Goal: Information Seeking & Learning: Check status

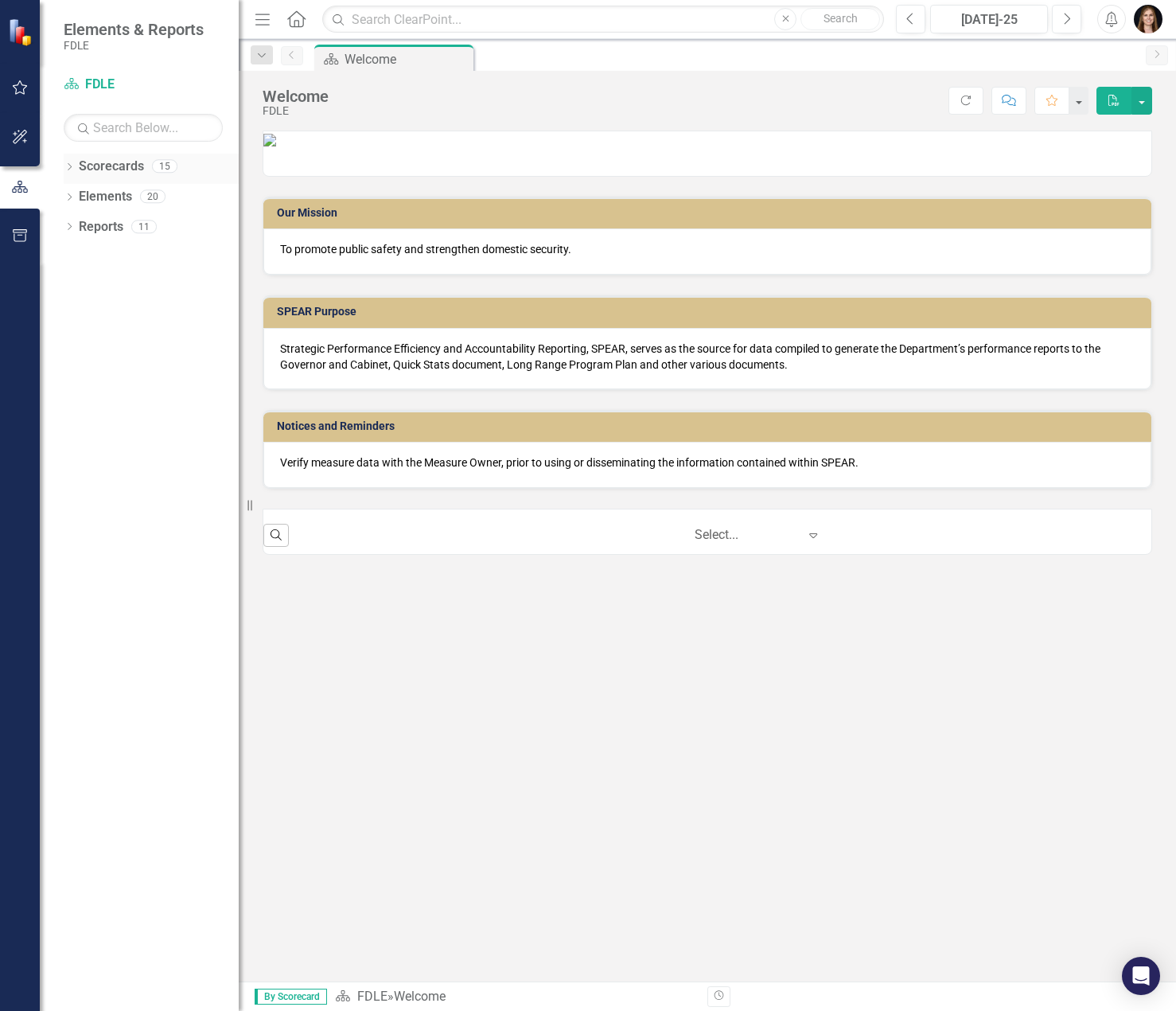
click at [72, 171] on icon "Dropdown" at bounding box center [69, 168] width 11 height 9
click at [76, 314] on icon "Dropdown" at bounding box center [77, 317] width 12 height 10
click at [110, 349] on link "EIS" at bounding box center [171, 348] width 135 height 18
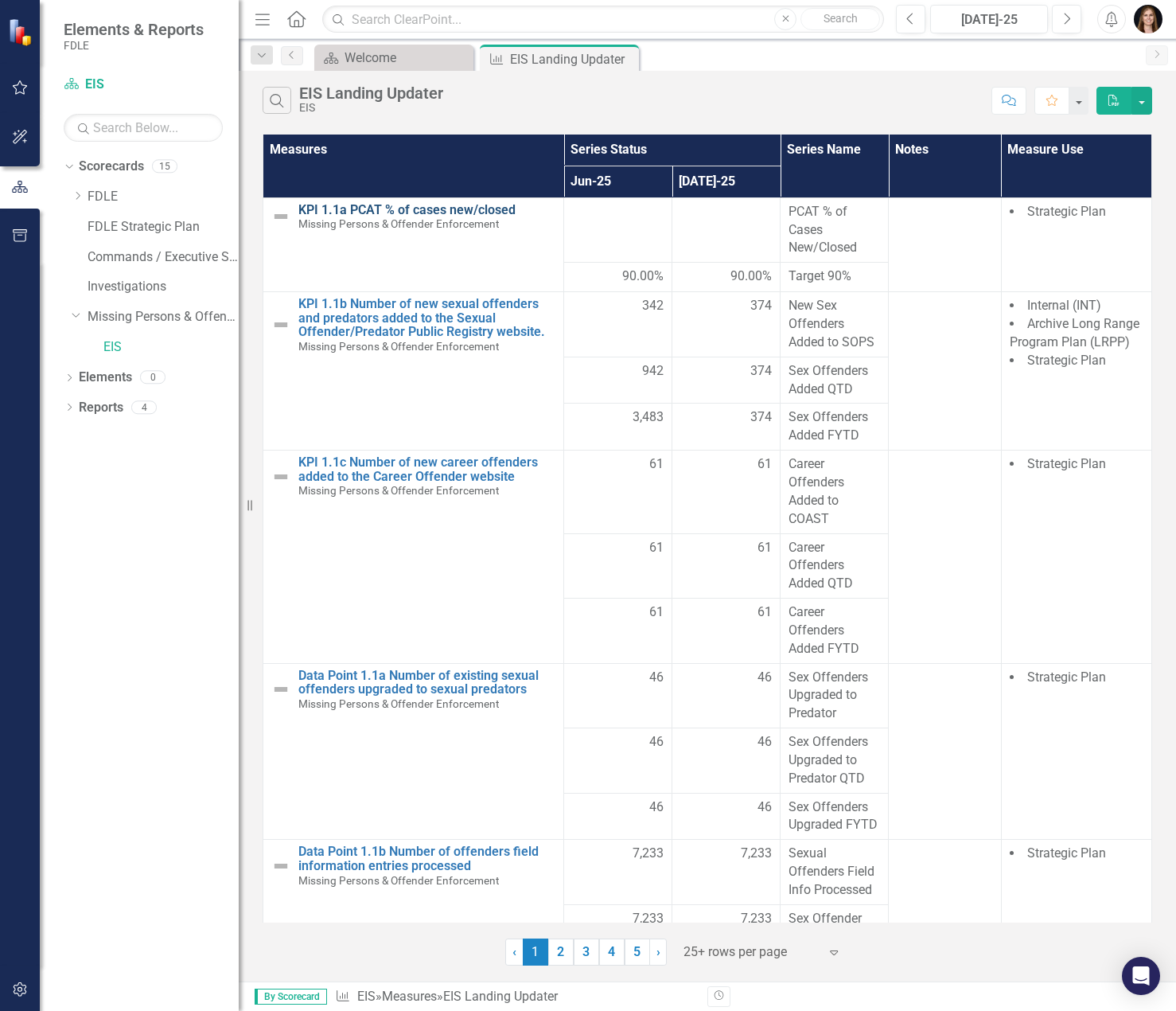
click at [458, 212] on link "KPI 1.1a PCAT % of cases new/closed" at bounding box center [427, 210] width 257 height 14
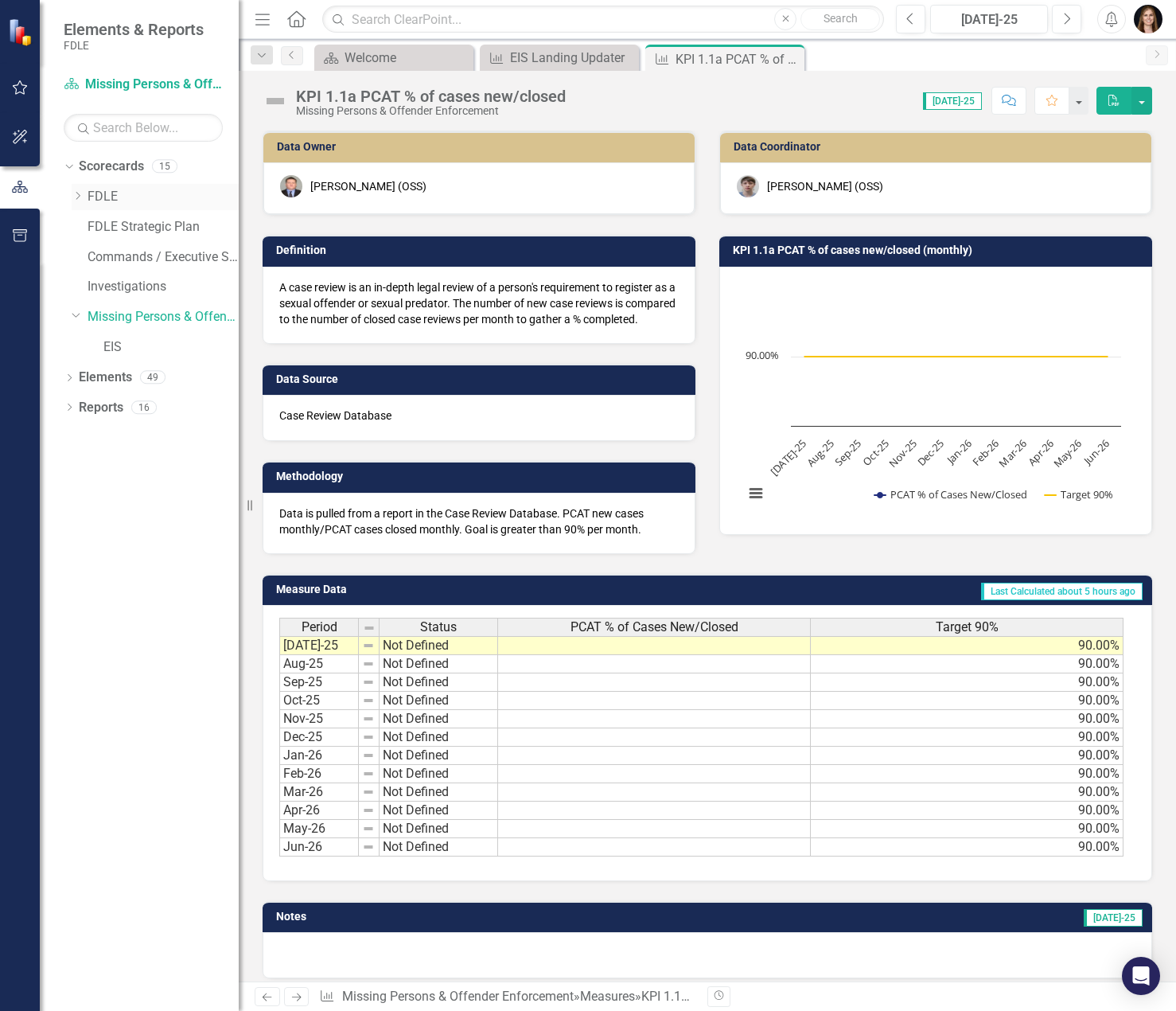
click at [81, 197] on icon "Dropdown" at bounding box center [77, 196] width 12 height 10
click at [107, 407] on link "EIS" at bounding box center [171, 408] width 135 height 18
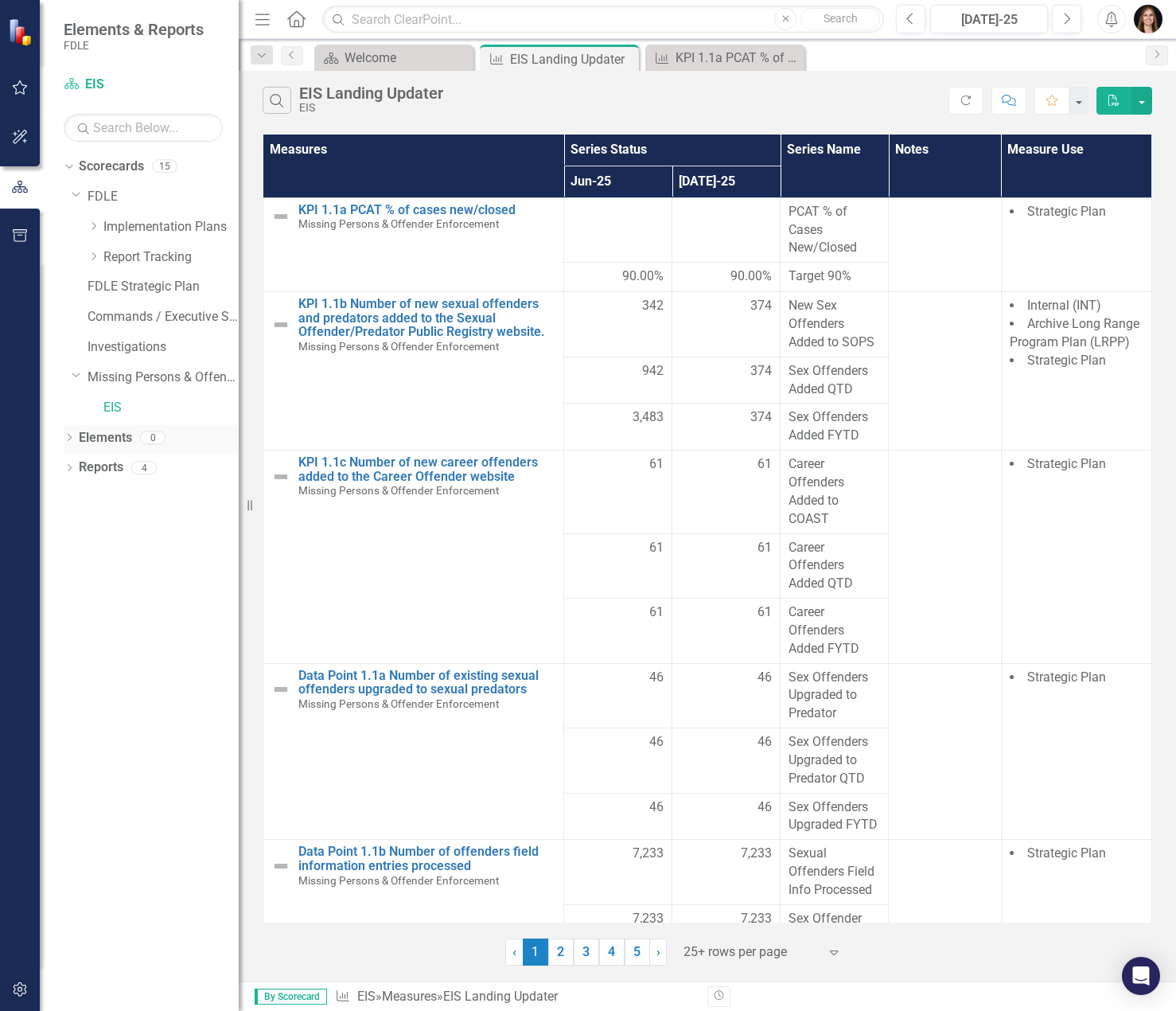
click at [66, 443] on icon "Dropdown" at bounding box center [69, 439] width 11 height 9
click at [80, 567] on div "Dropdown" at bounding box center [76, 560] width 11 height 13
click at [78, 559] on icon at bounding box center [76, 558] width 7 height 4
click at [78, 559] on icon "Dropdown" at bounding box center [76, 559] width 11 height 9
click at [372, 71] on div "Search EIS Landing Updater EIS Refresh Comment Favorite PDF" at bounding box center [708, 96] width 938 height 51
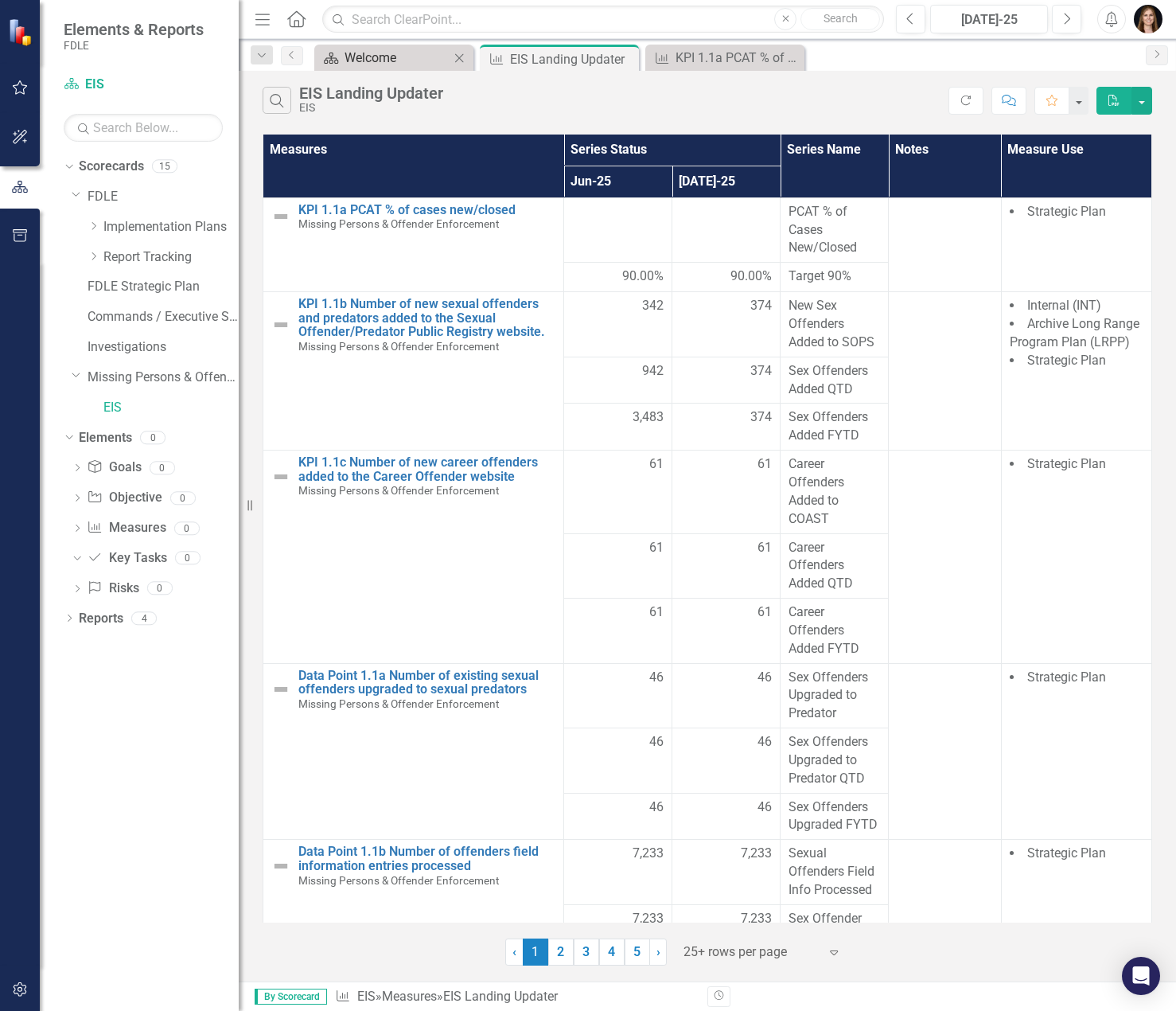
click at [374, 63] on div "Welcome" at bounding box center [397, 58] width 105 height 20
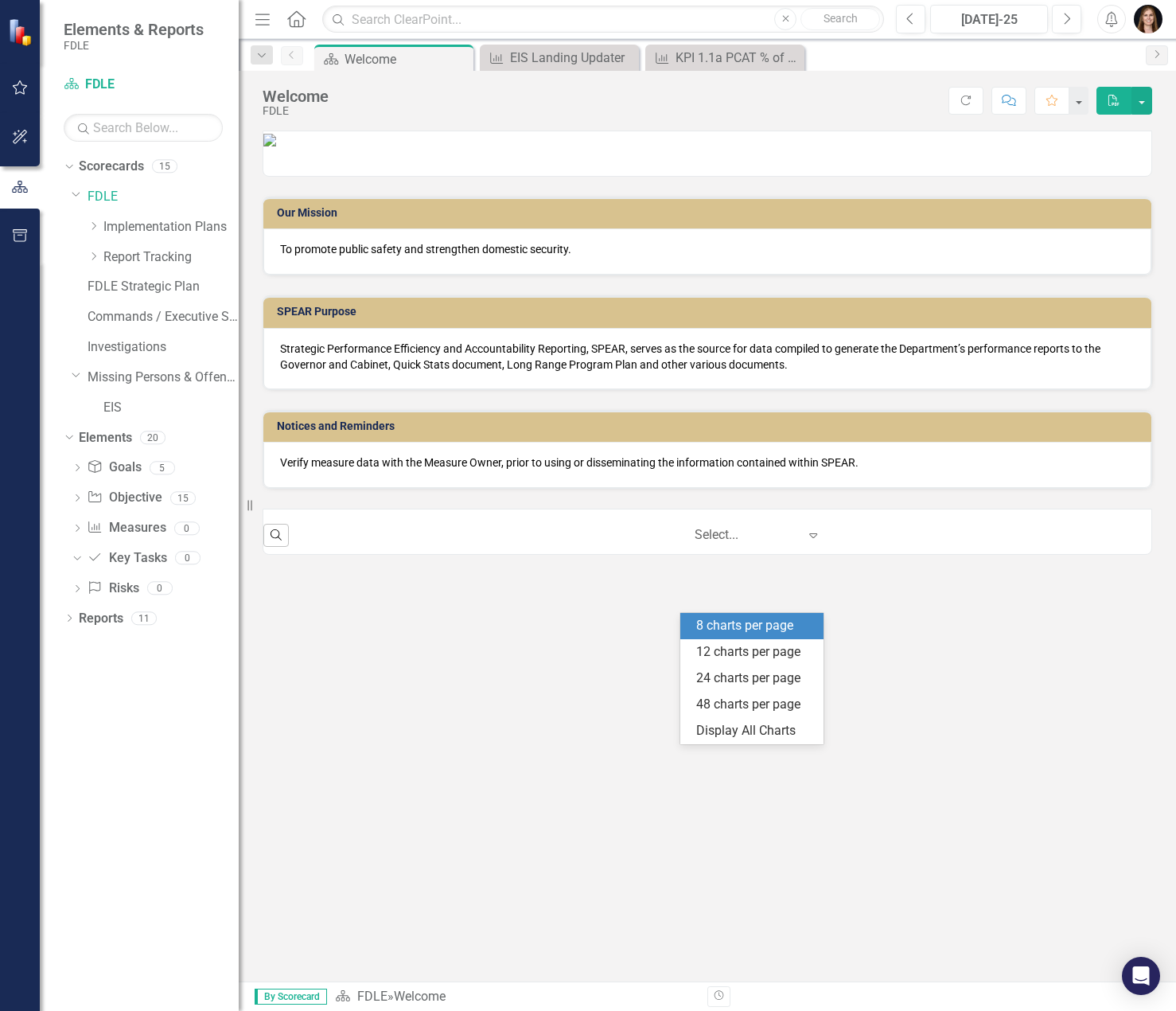
click at [806, 541] on icon "Expand" at bounding box center [813, 535] width 16 height 12
click at [523, 63] on div "EIS Landing Updater" at bounding box center [563, 58] width 105 height 20
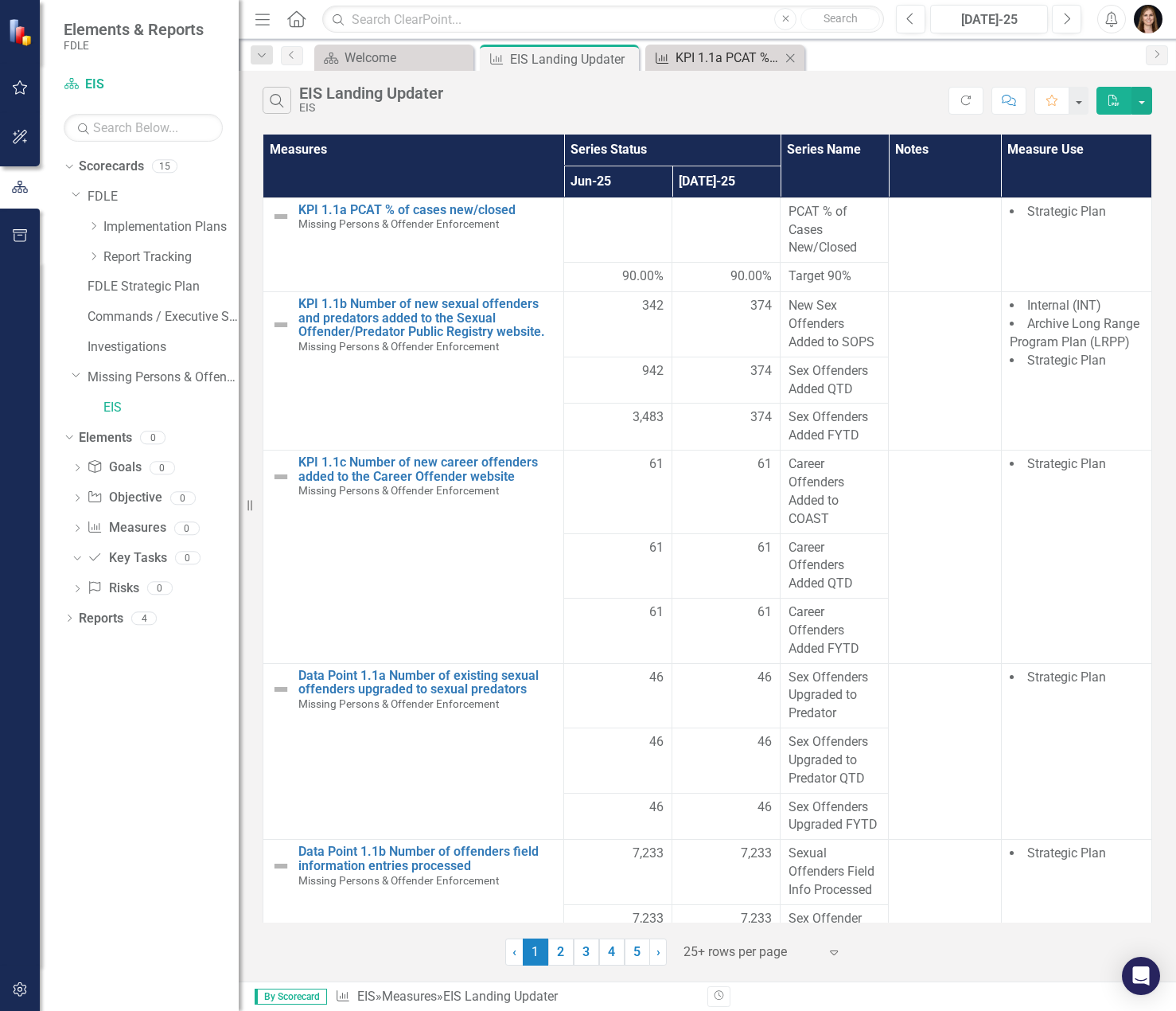
click at [716, 61] on div "KPI 1.1a PCAT % of cases new/closed" at bounding box center [728, 58] width 105 height 20
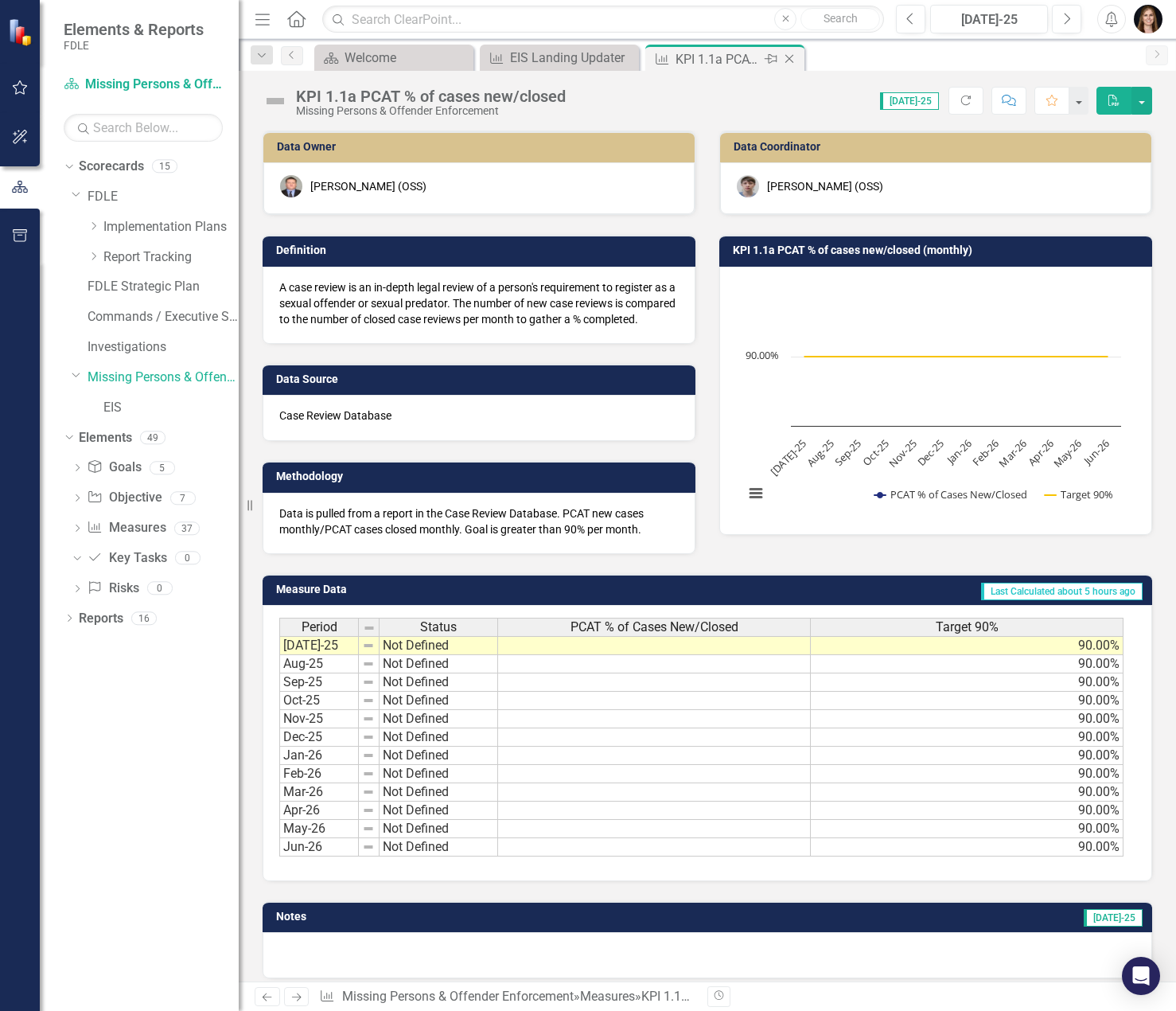
click at [793, 63] on icon at bounding box center [790, 59] width 9 height 9
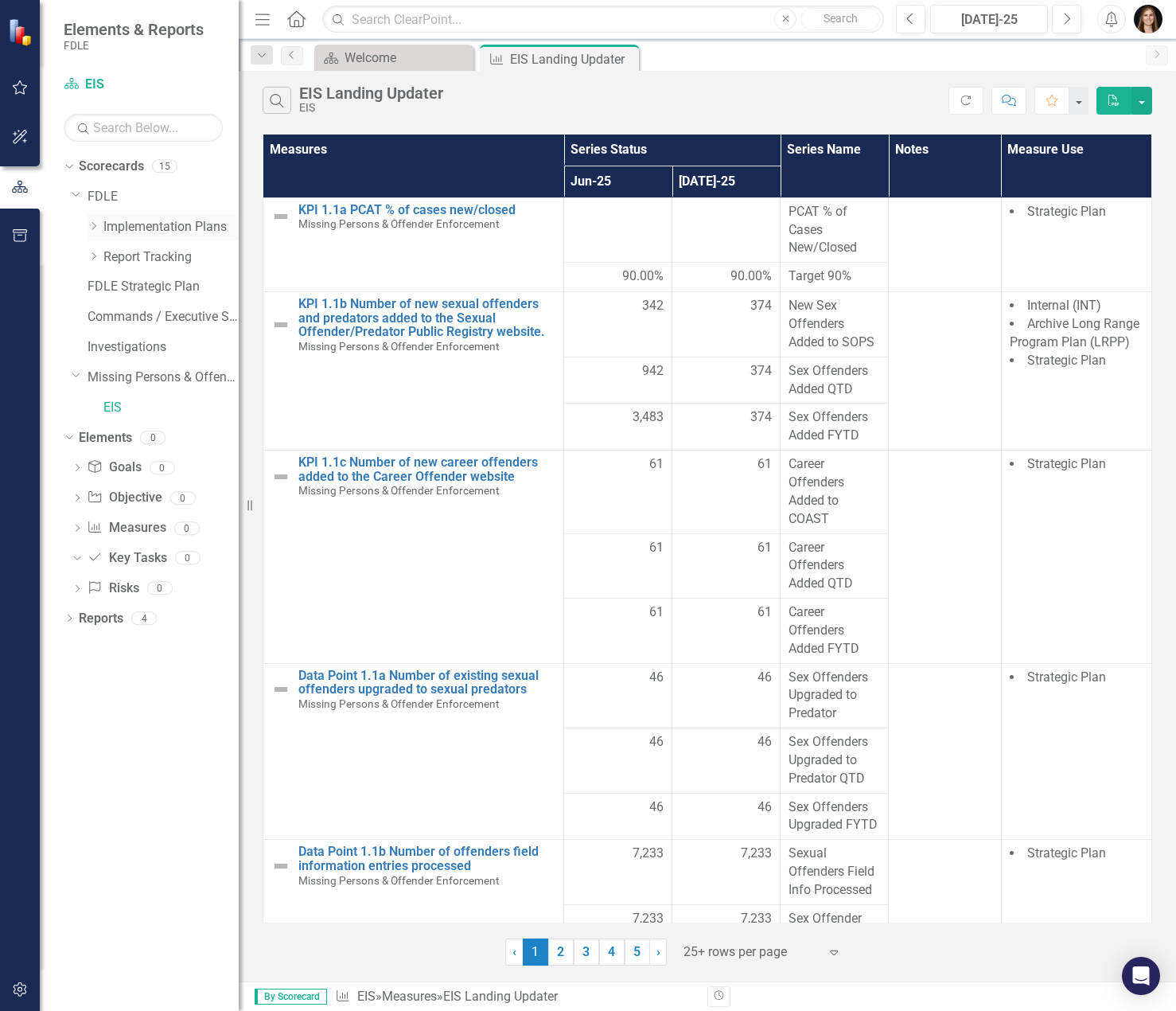
click at [94, 223] on icon at bounding box center [94, 227] width 4 height 8
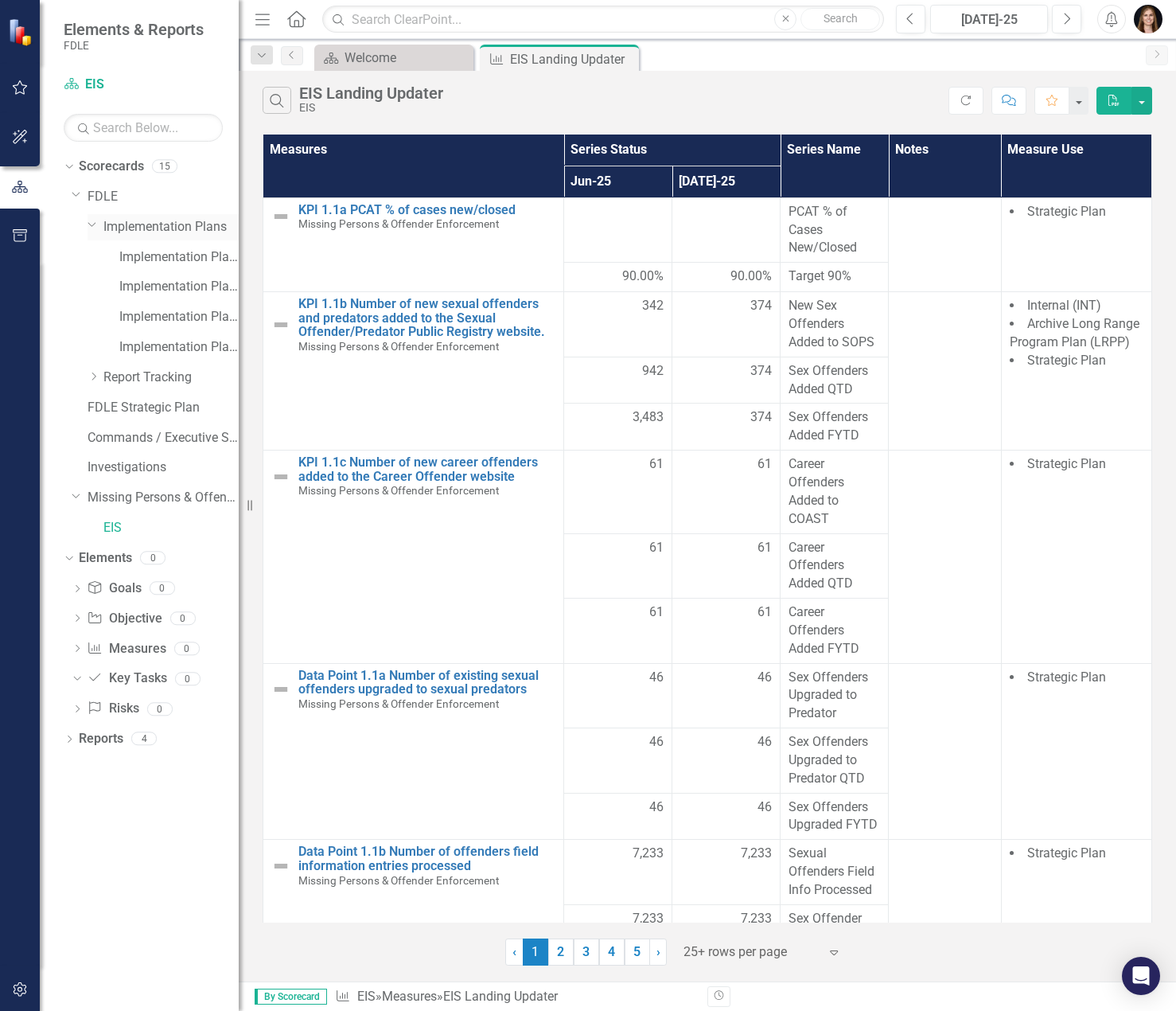
click at [93, 224] on icon "Dropdown" at bounding box center [92, 224] width 10 height 12
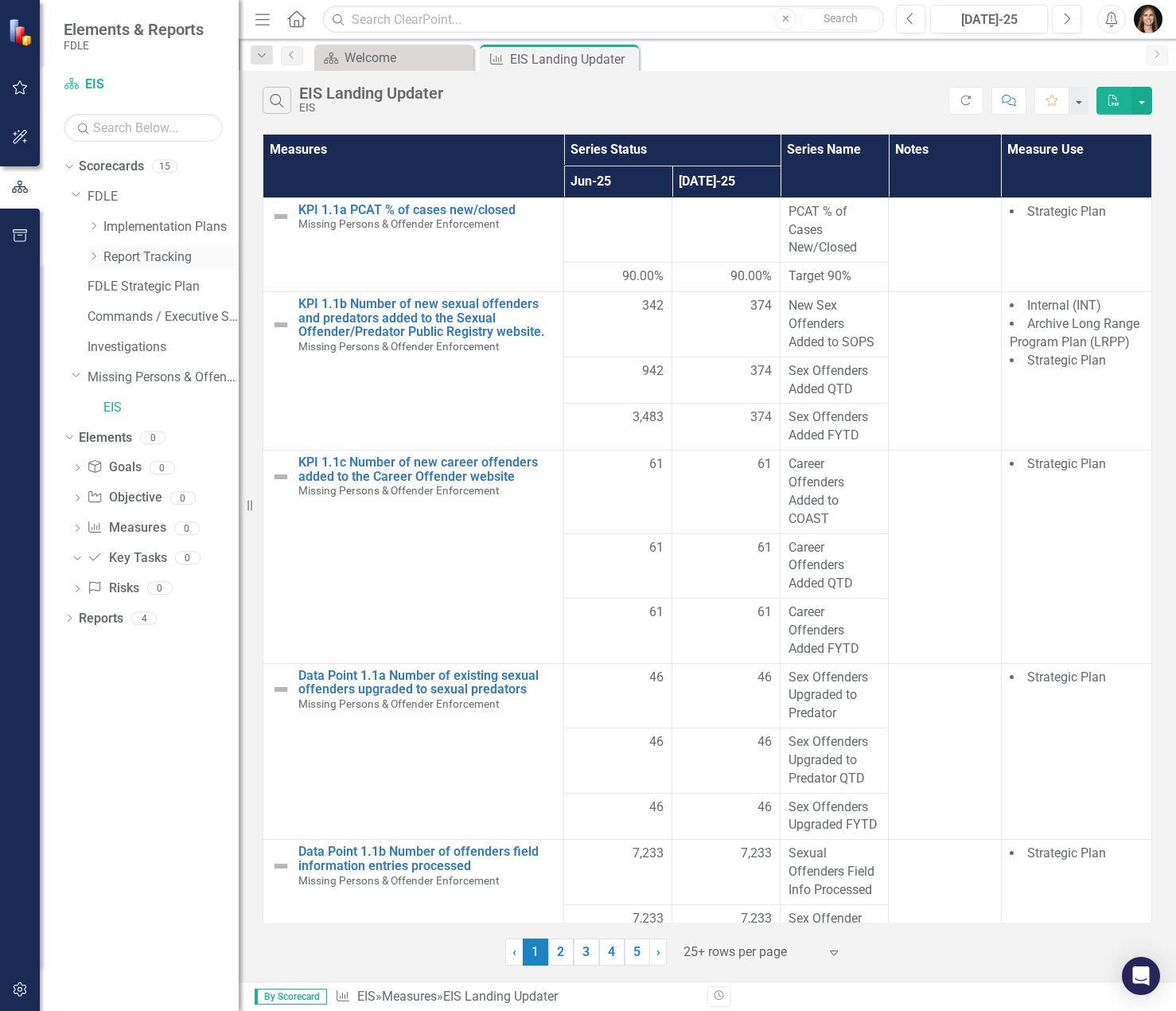
click at [89, 262] on div "Dropdown" at bounding box center [93, 256] width 12 height 13
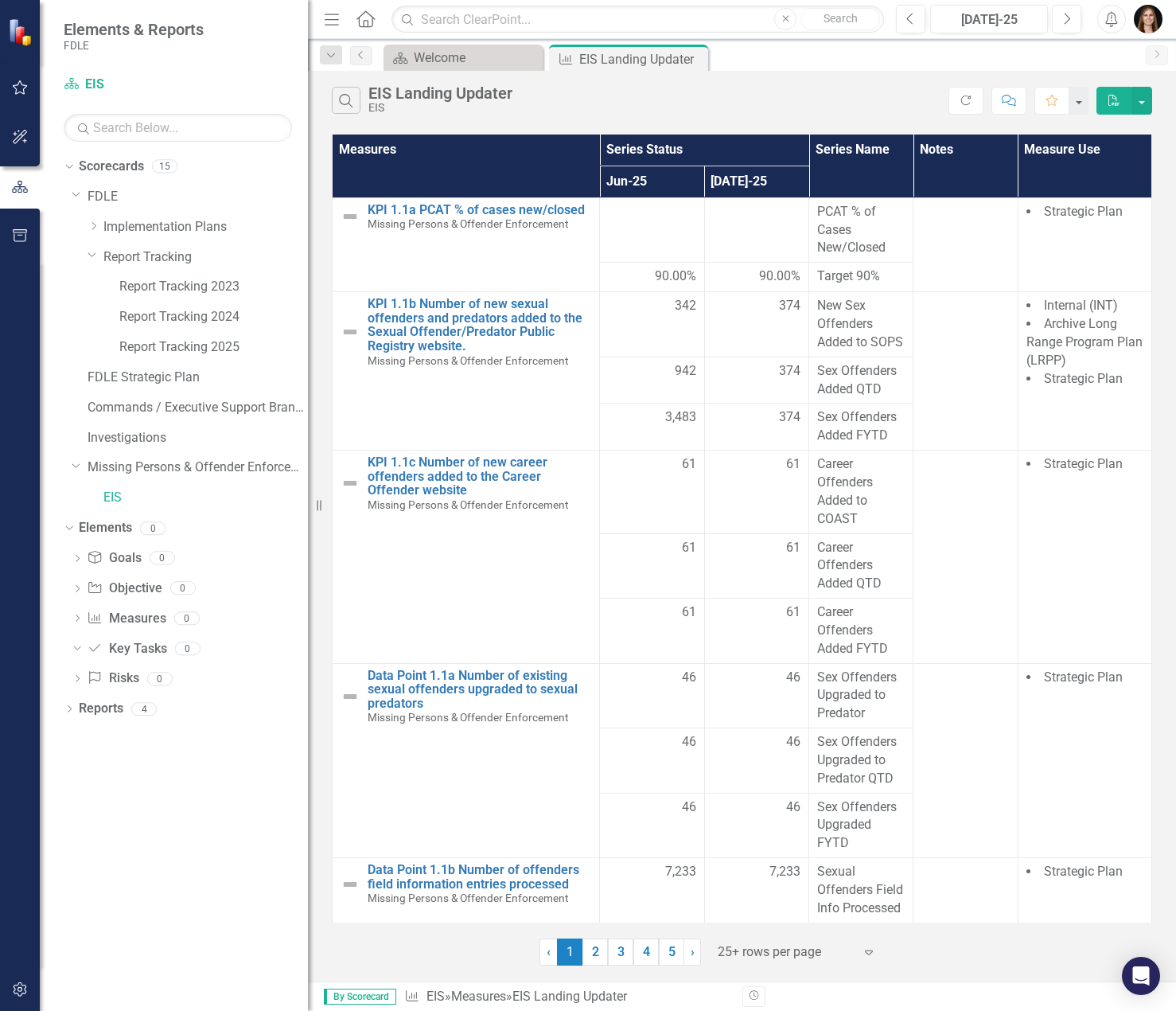
drag, startPoint x: 242, startPoint y: 279, endPoint x: 308, endPoint y: 284, distance: 66.2
click at [308, 284] on div "Resize" at bounding box center [314, 506] width 12 height 1011
click at [129, 382] on link "FDLE Strategic Plan" at bounding box center [198, 378] width 221 height 18
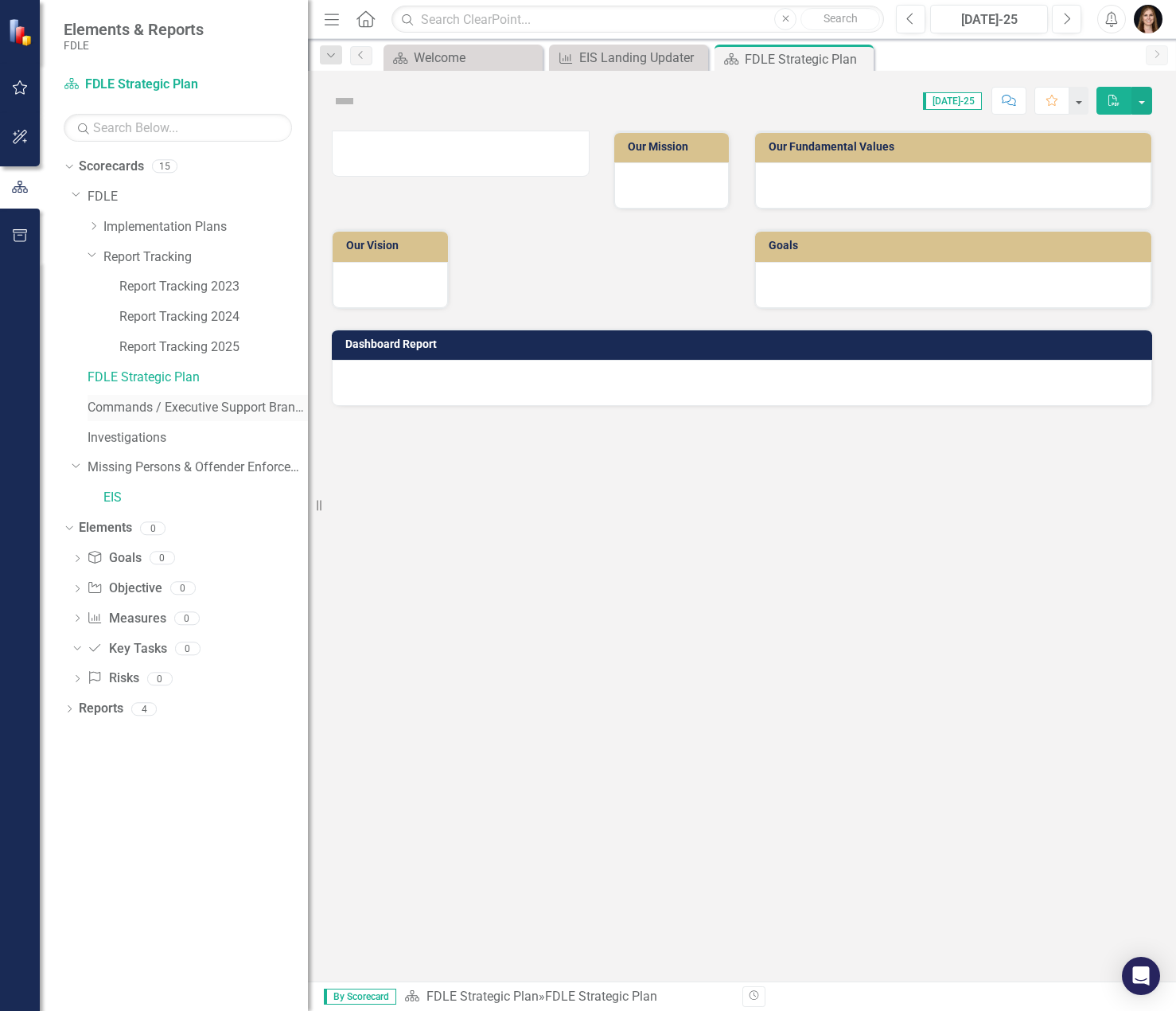
click at [126, 412] on link "Commands / Executive Support Branch" at bounding box center [198, 408] width 221 height 18
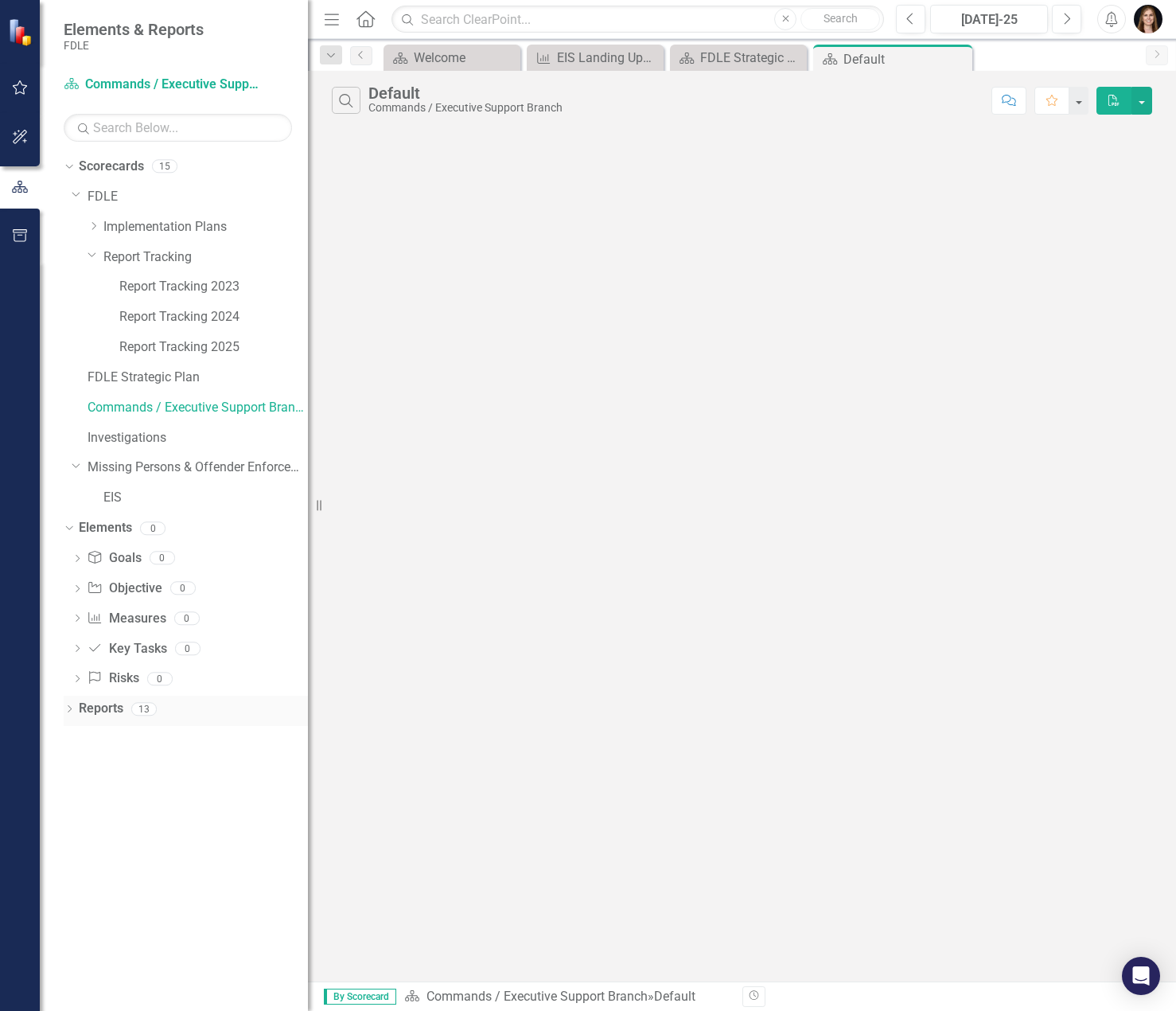
click at [71, 714] on icon "Dropdown" at bounding box center [69, 711] width 11 height 9
click at [124, 81] on link "Scorecard Commands / Executive Support Branch" at bounding box center [163, 85] width 199 height 18
click at [66, 81] on icon "Scorecard" at bounding box center [71, 83] width 16 height 12
click at [613, 52] on div "EIS Landing Updater" at bounding box center [598, 58] width 83 height 20
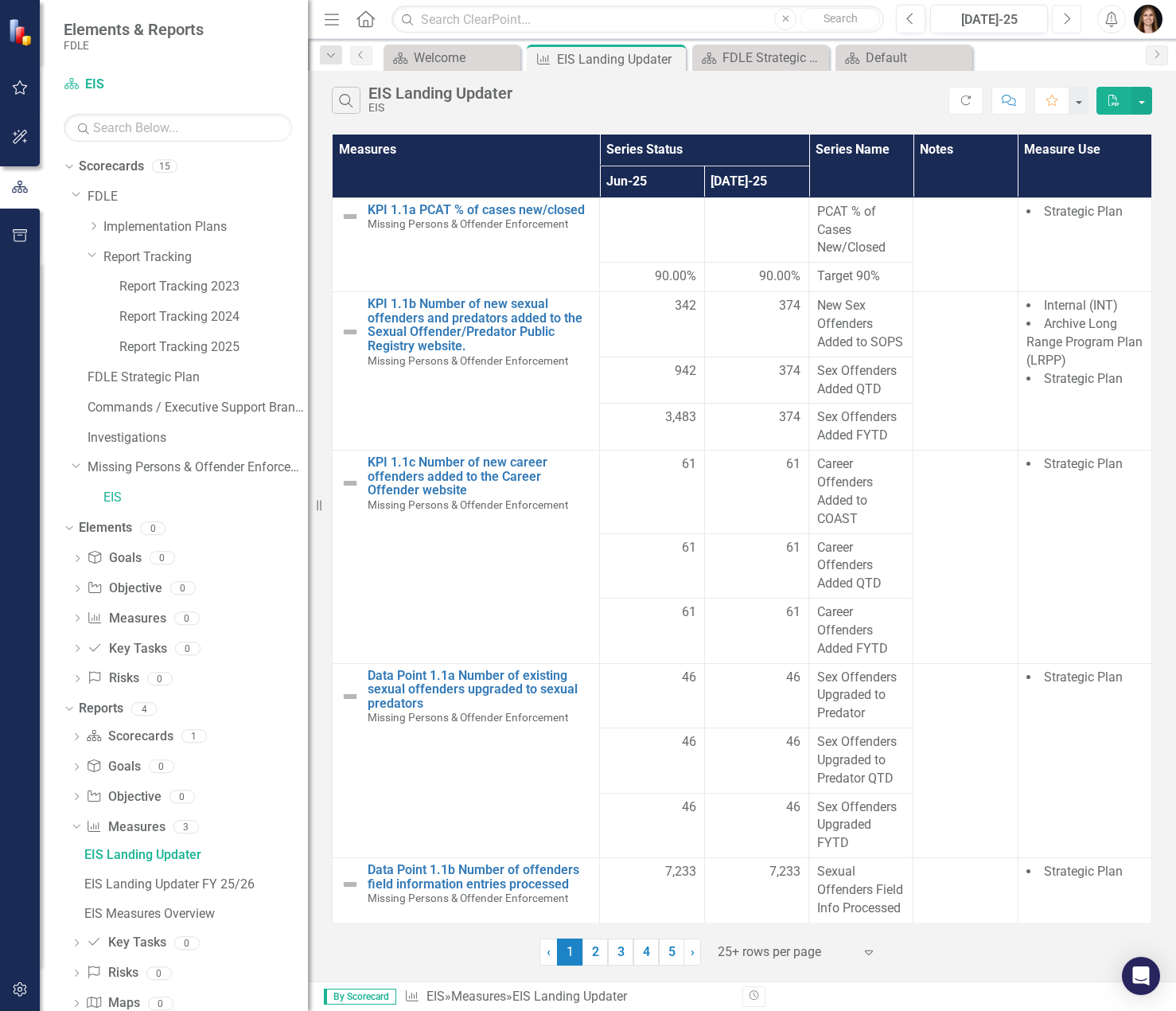
click at [1067, 17] on icon "Next" at bounding box center [1066, 18] width 9 height 14
click at [906, 24] on icon "Previous" at bounding box center [910, 18] width 9 height 14
click at [908, 28] on button "Previous" at bounding box center [910, 19] width 29 height 29
click at [1070, 25] on icon "Next" at bounding box center [1066, 18] width 9 height 14
click at [96, 82] on link "Scorecard EIS" at bounding box center [163, 85] width 199 height 18
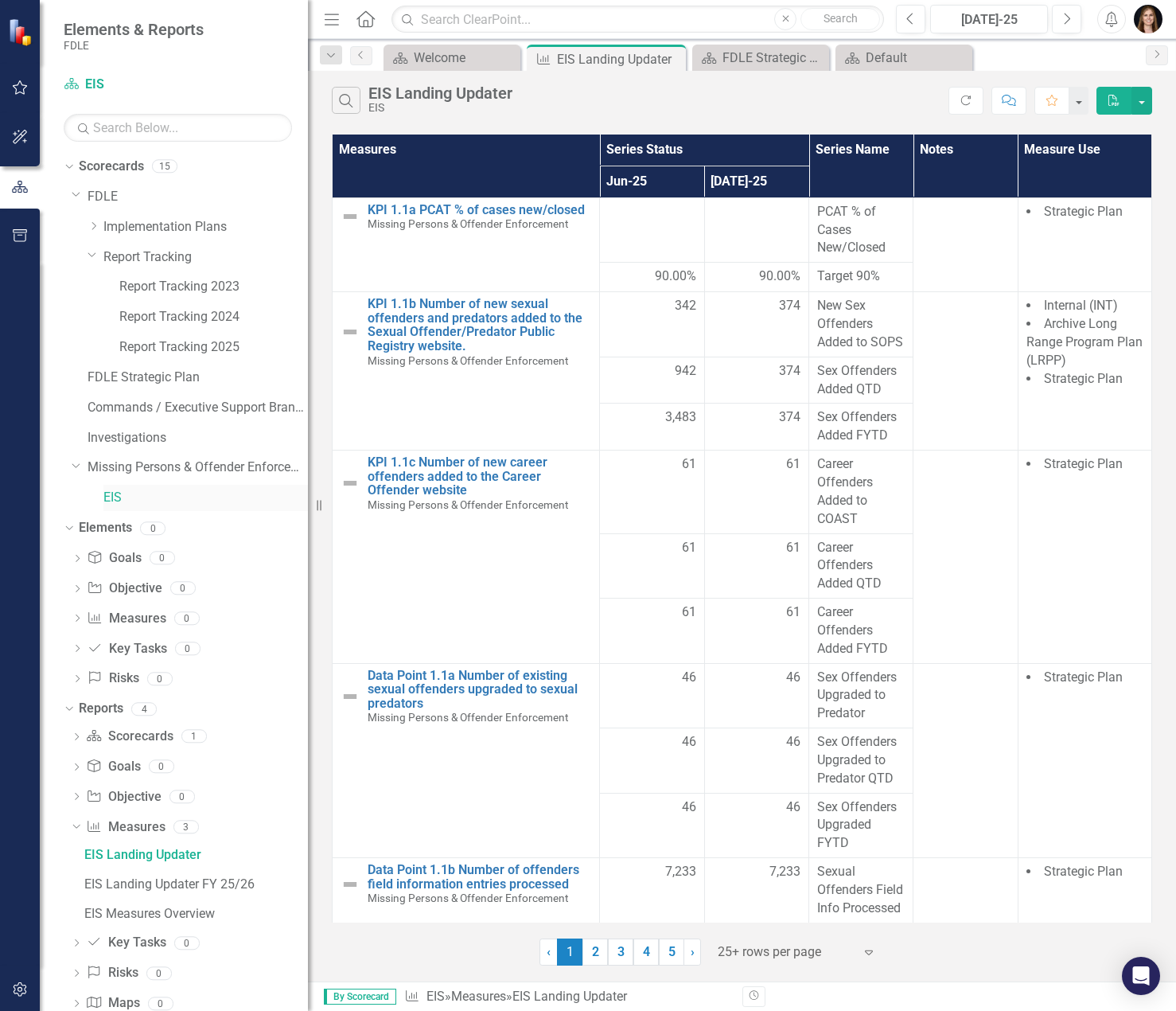
click at [112, 497] on link "EIS" at bounding box center [206, 498] width 204 height 18
click at [670, 56] on icon "Close" at bounding box center [671, 58] width 16 height 12
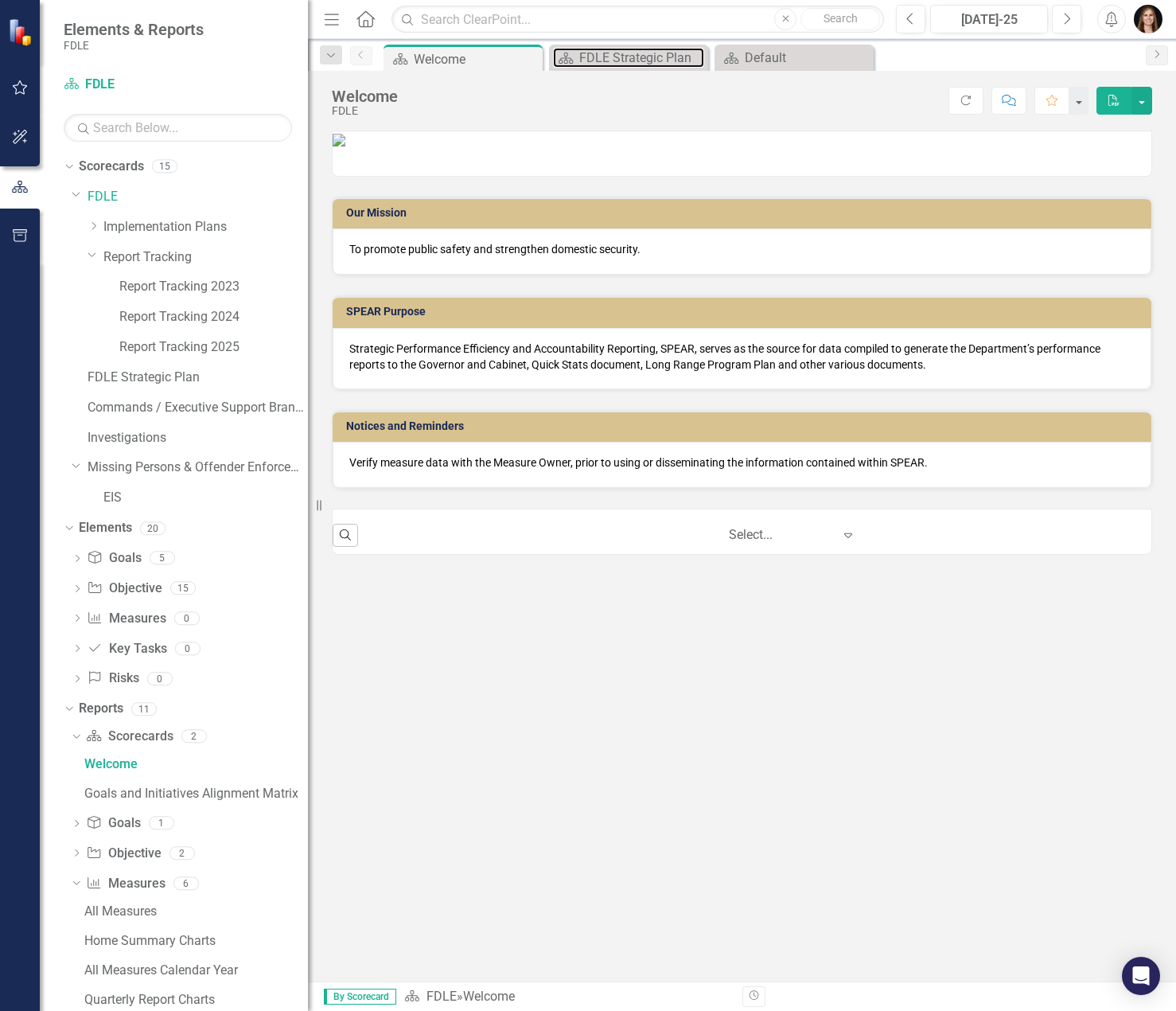
click at [670, 56] on div "FDLE Strategic Plan" at bounding box center [642, 58] width 125 height 20
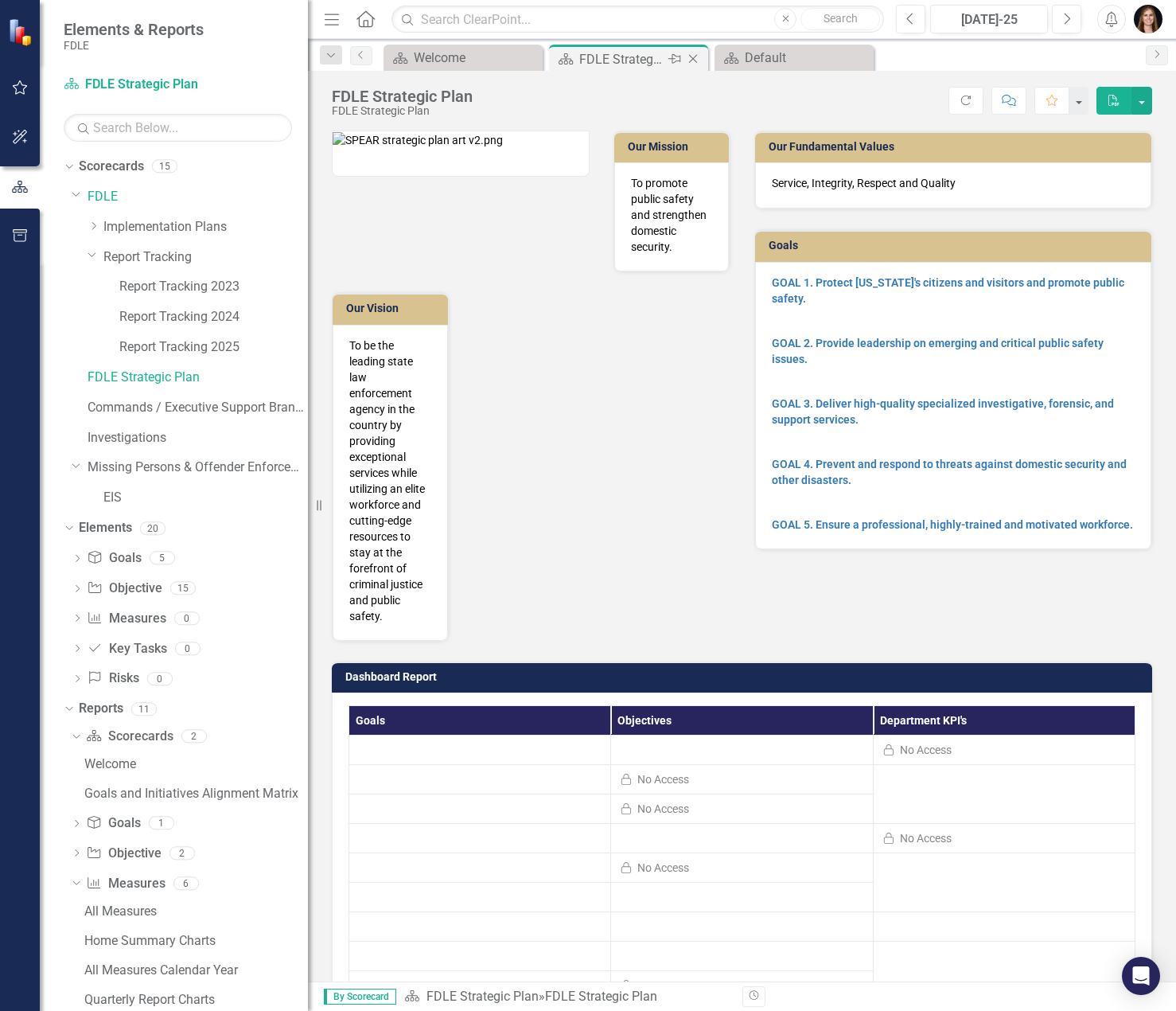
click at [690, 60] on icon "Close" at bounding box center [693, 58] width 16 height 12
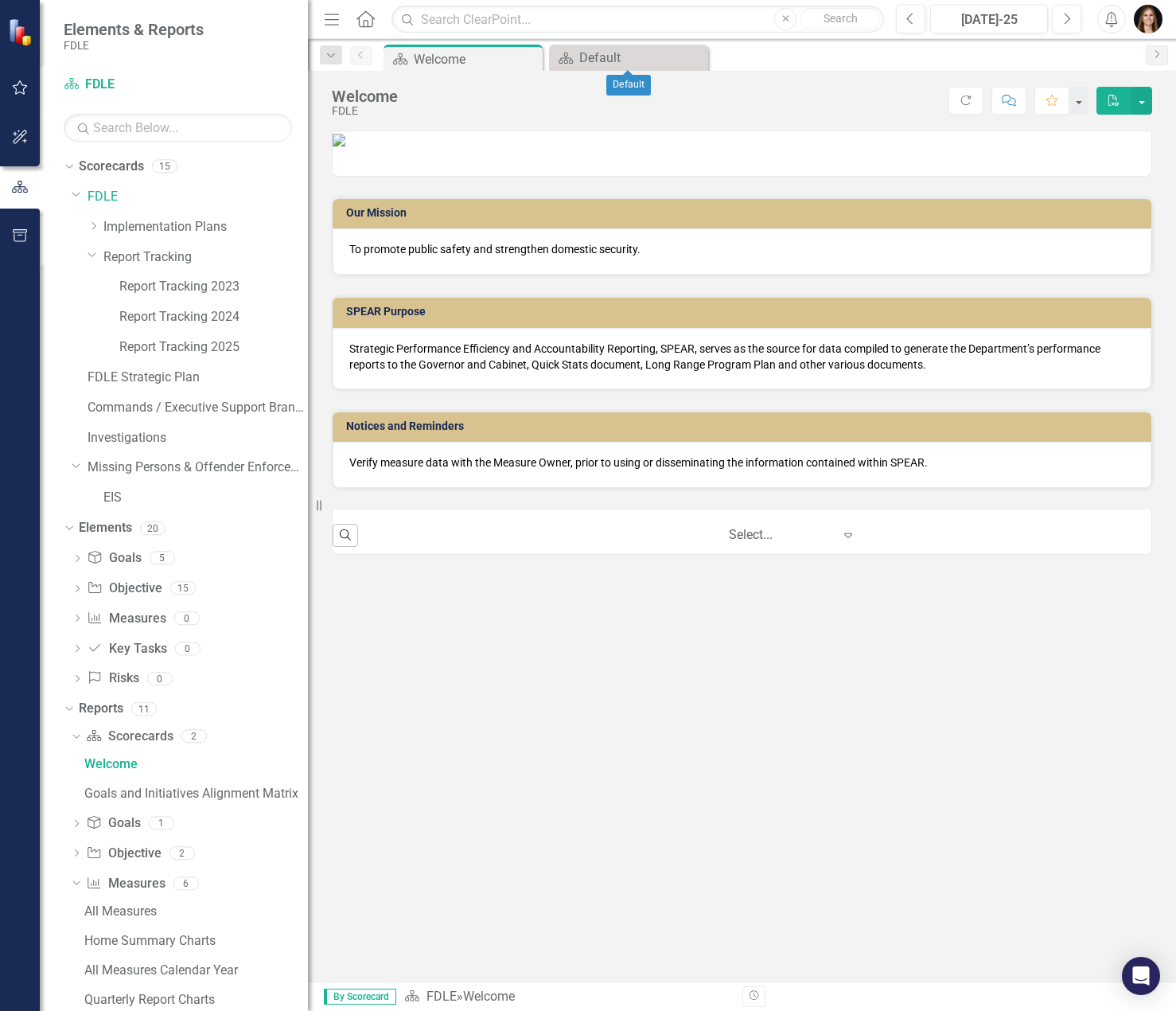
click at [0, 0] on icon "Close" at bounding box center [0, 0] width 0 height 0
click at [71, 196] on div "Dropdown Scorecards 15 Dropdown FDLE Dropdown Implementation Plans Implementati…" at bounding box center [186, 334] width 244 height 361
click at [81, 188] on icon "Dropdown" at bounding box center [76, 193] width 10 height 12
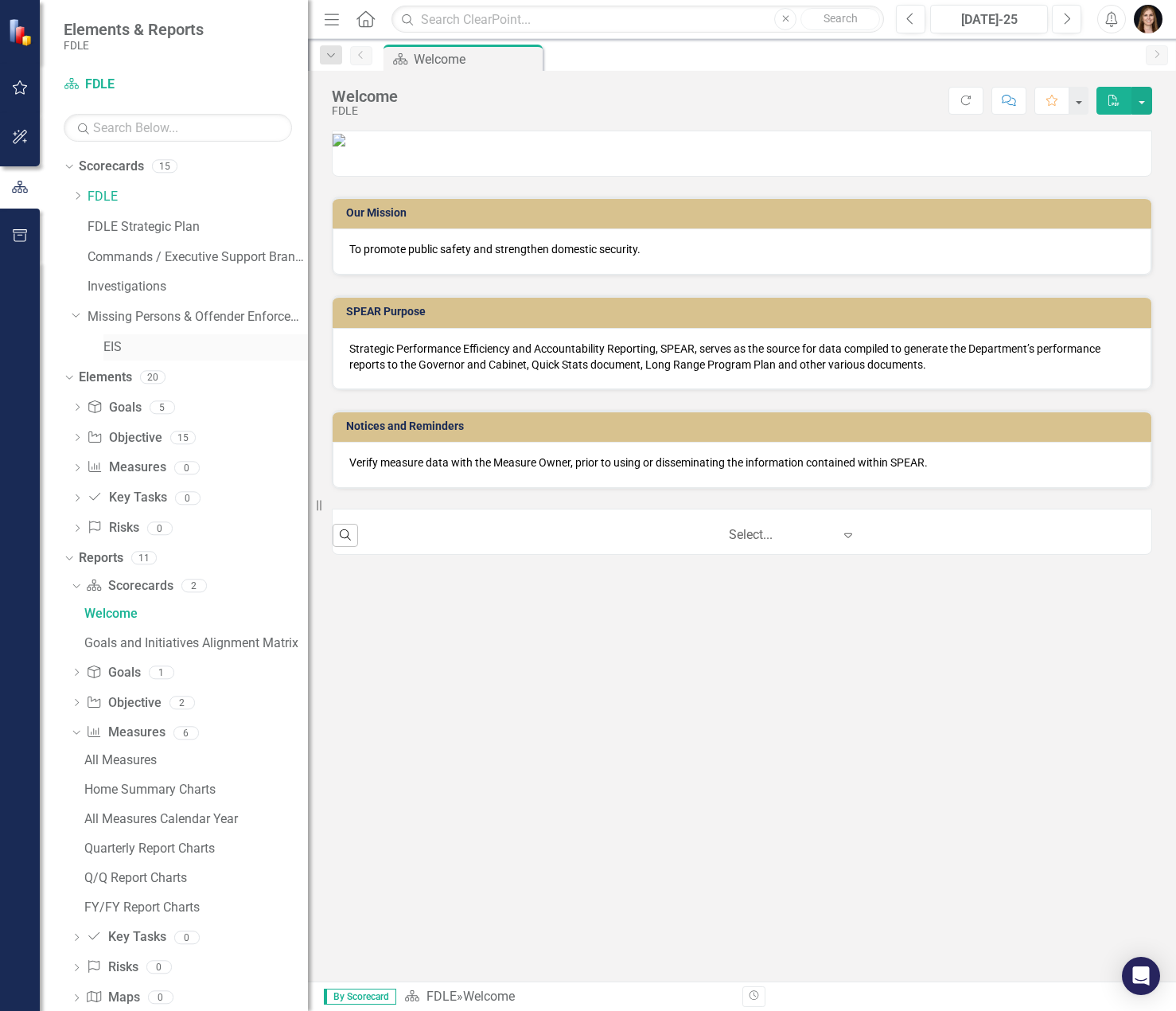
click at [114, 349] on link "EIS" at bounding box center [206, 348] width 204 height 18
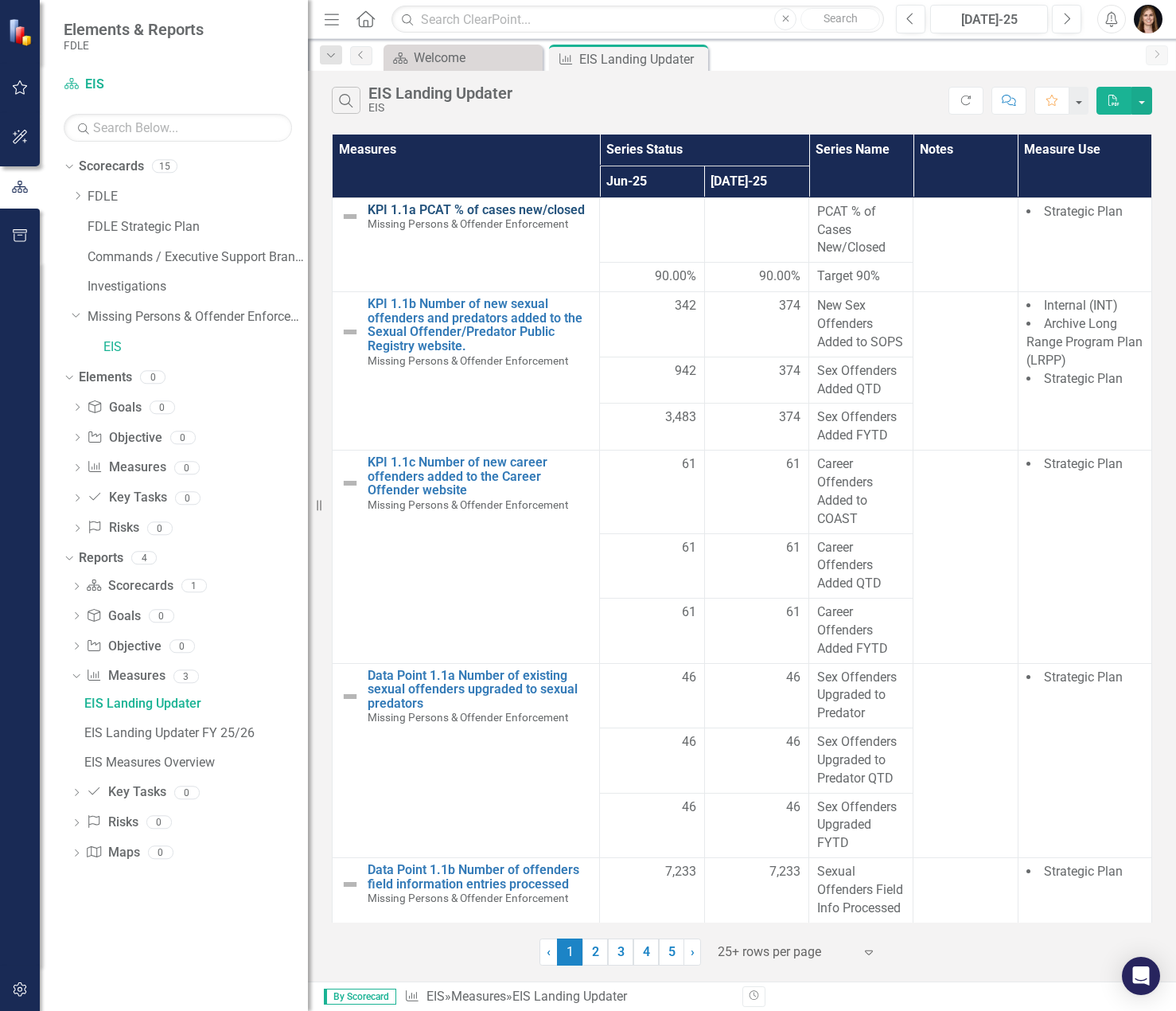
click at [408, 211] on link "KPI 1.1a PCAT % of cases new/closed" at bounding box center [479, 210] width 223 height 14
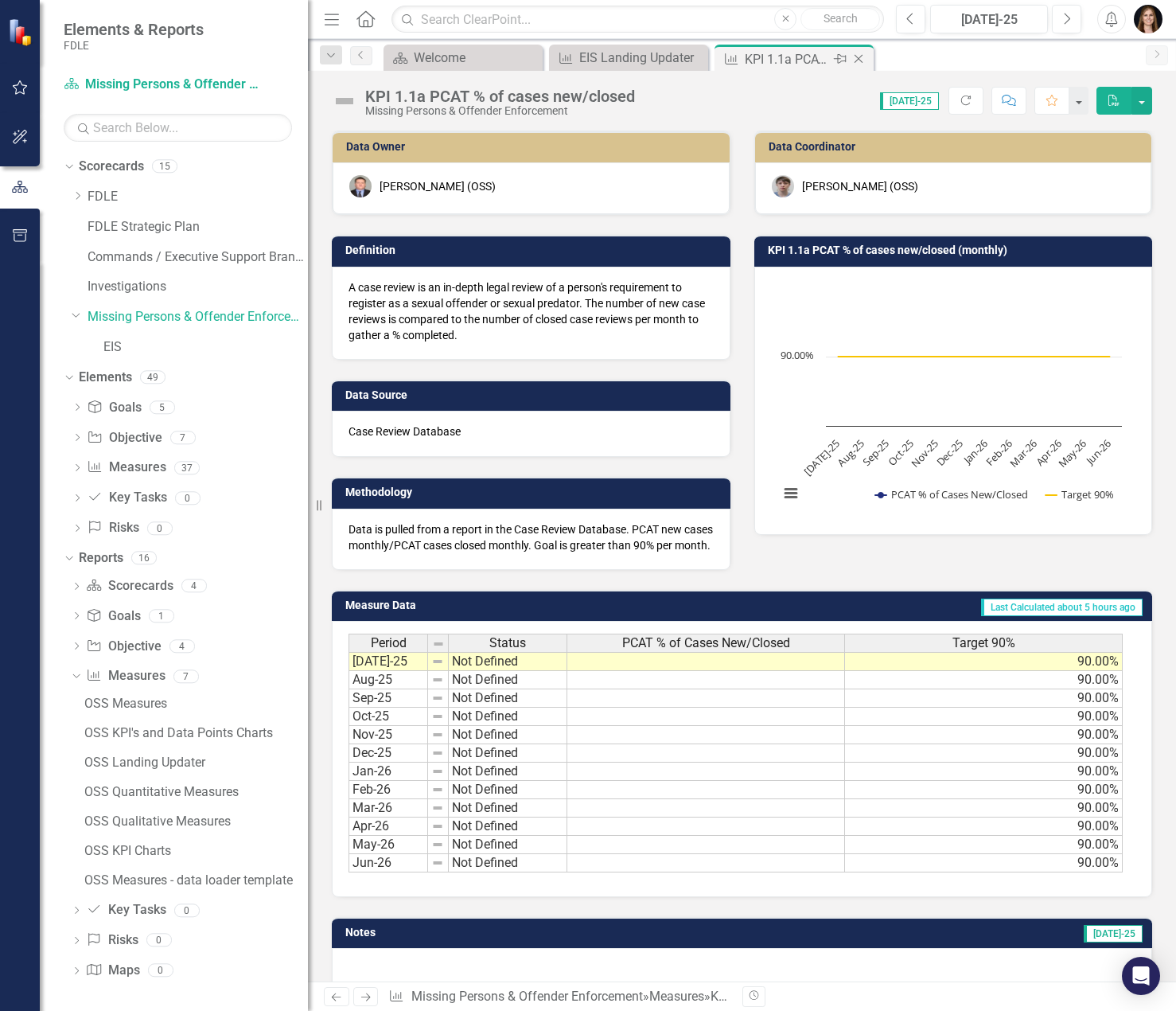
click at [778, 59] on div "KPI 1.1a PCAT % of cases new/closed" at bounding box center [788, 59] width 85 height 20
click at [646, 61] on div "EIS Landing Updater" at bounding box center [632, 58] width 105 height 20
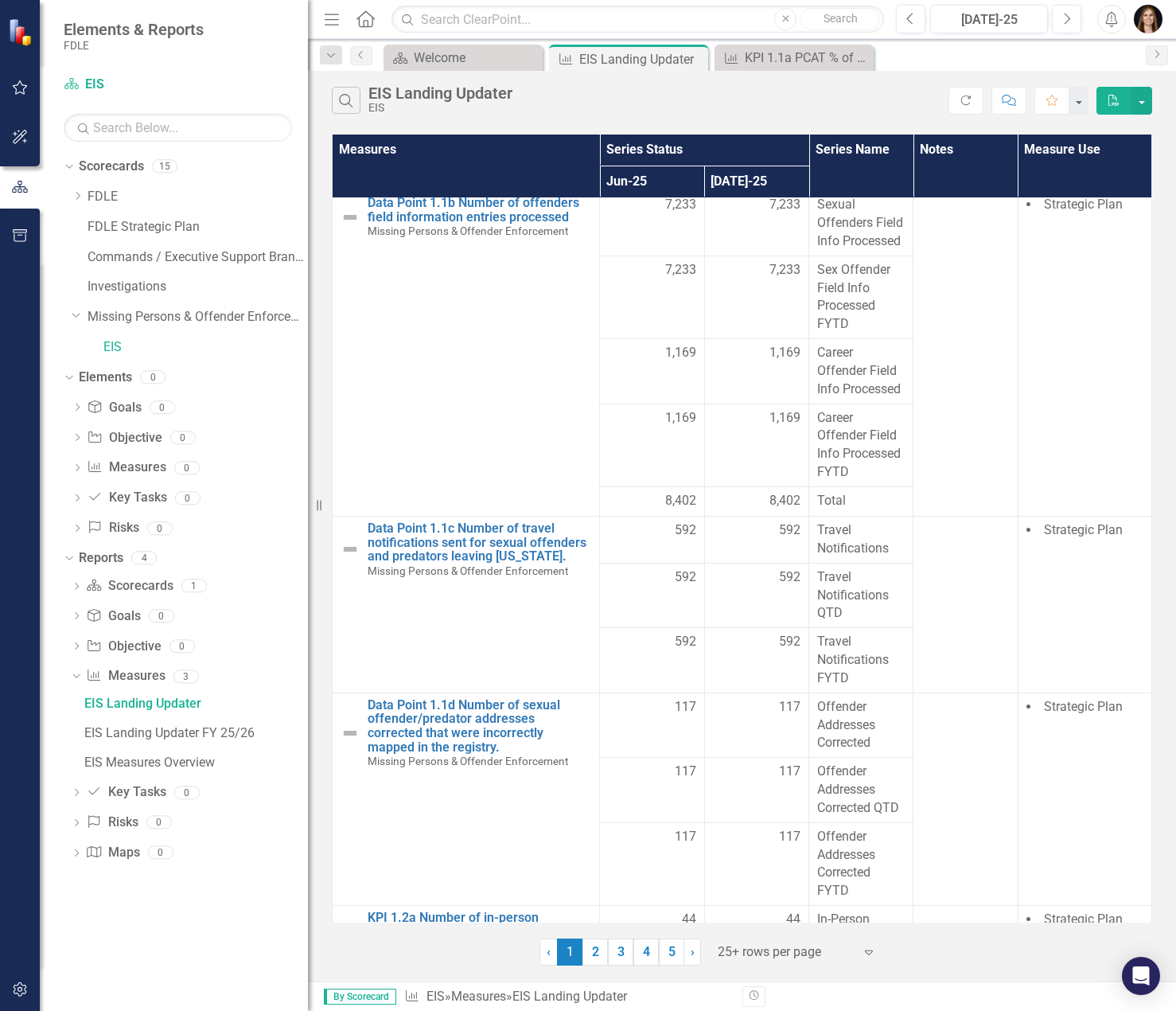
scroll to position [808, 0]
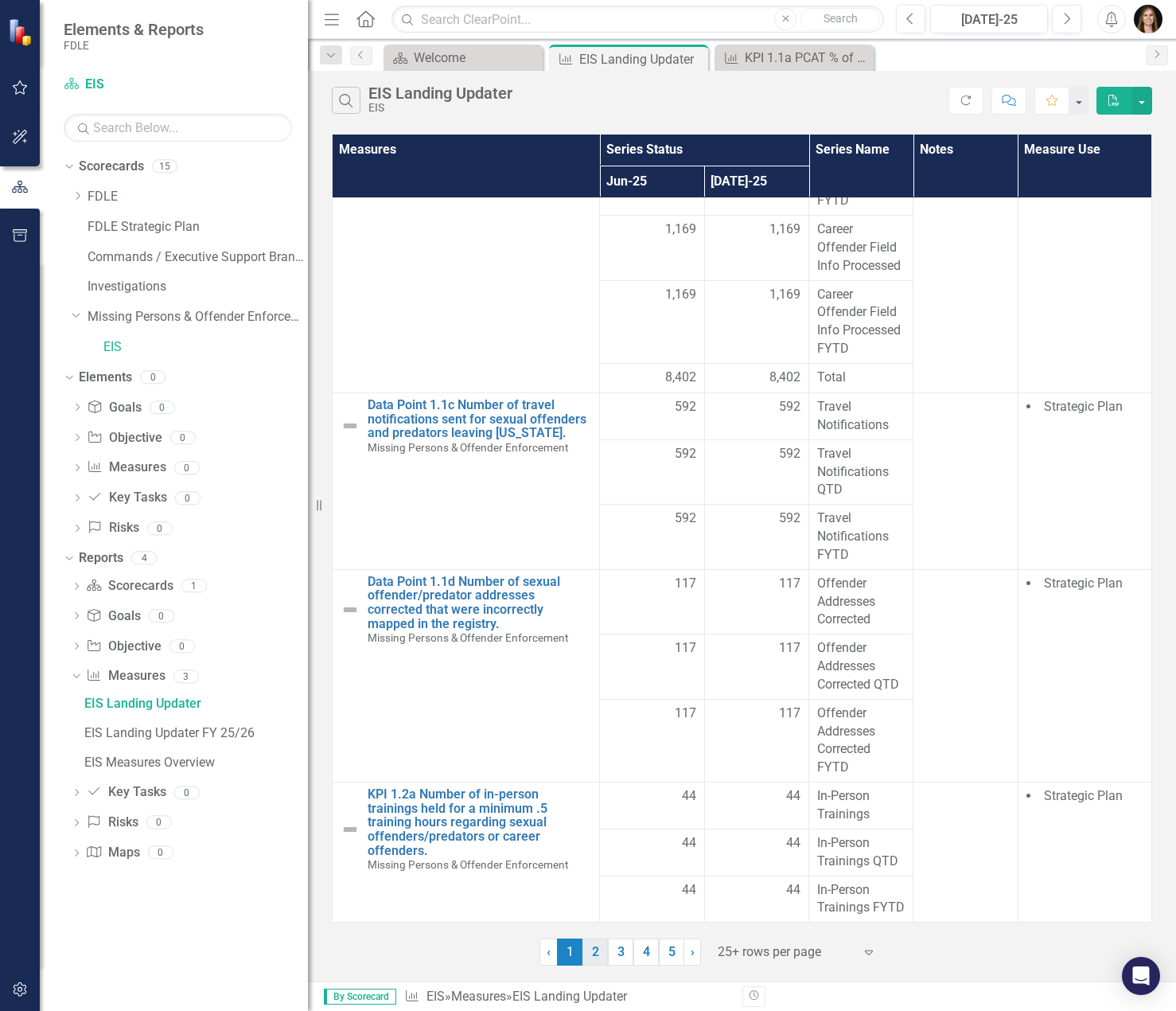
click at [598, 960] on link "2" at bounding box center [595, 952] width 26 height 27
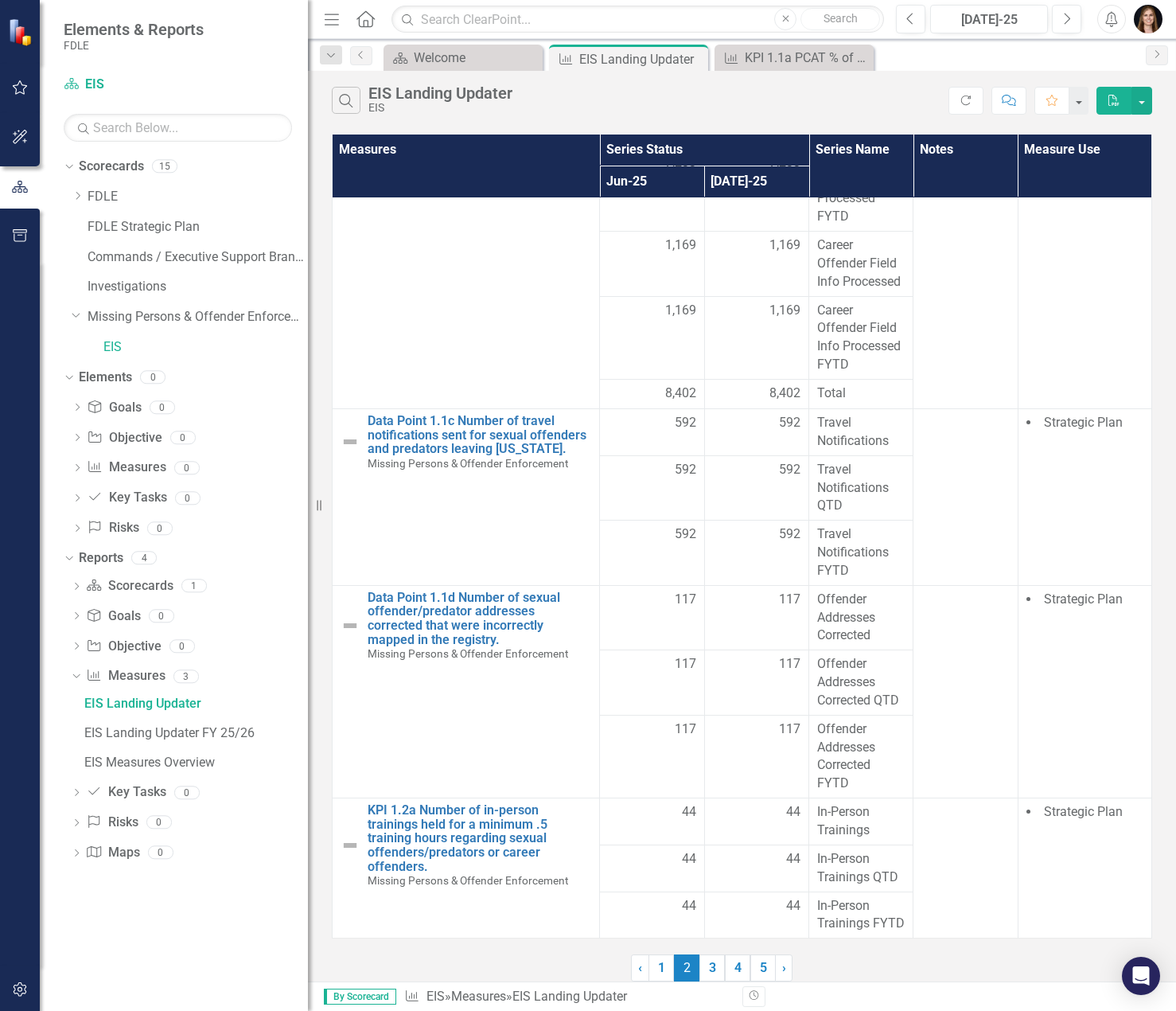
scroll to position [0, 0]
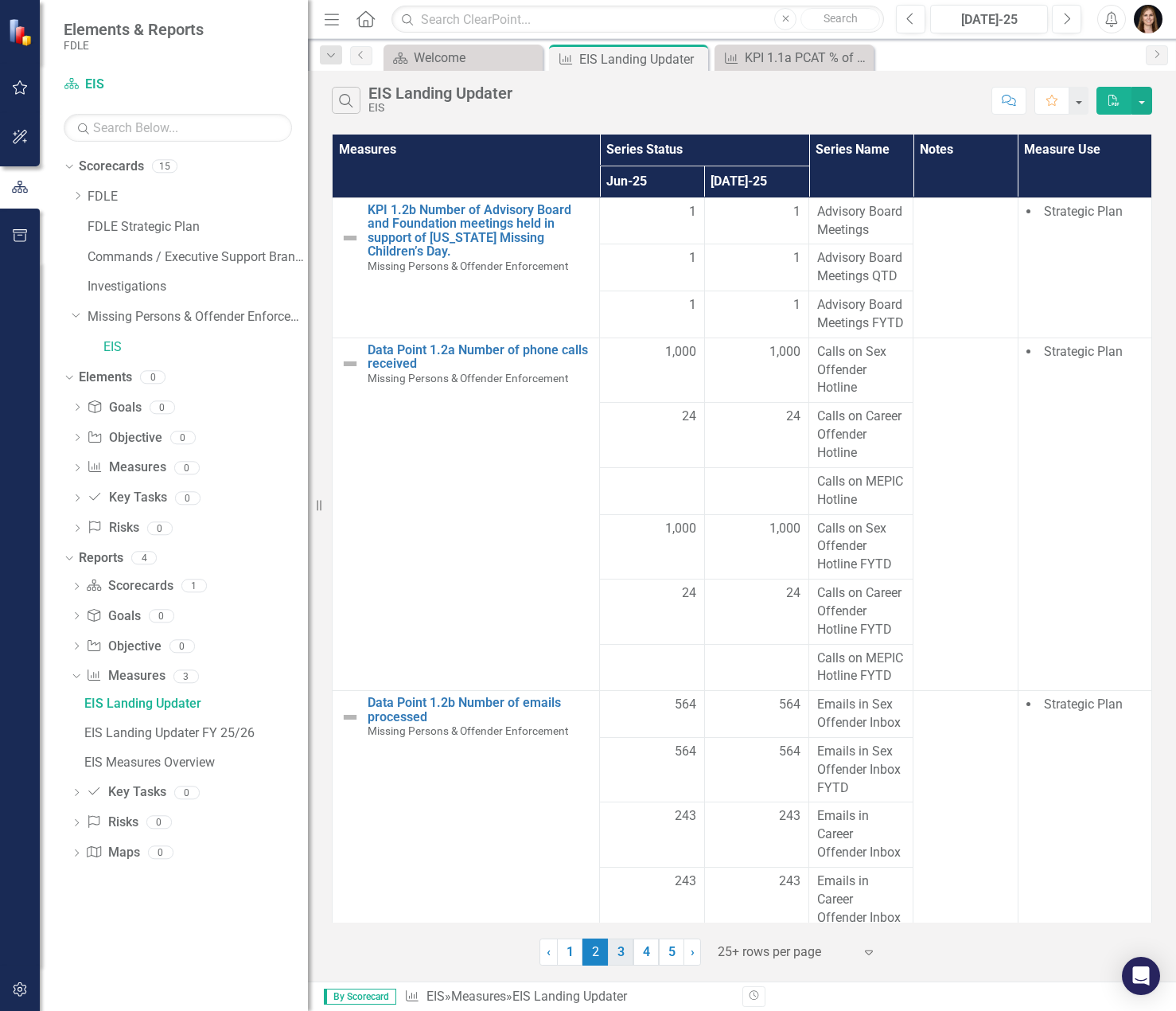
click at [627, 957] on link "3" at bounding box center [621, 952] width 26 height 27
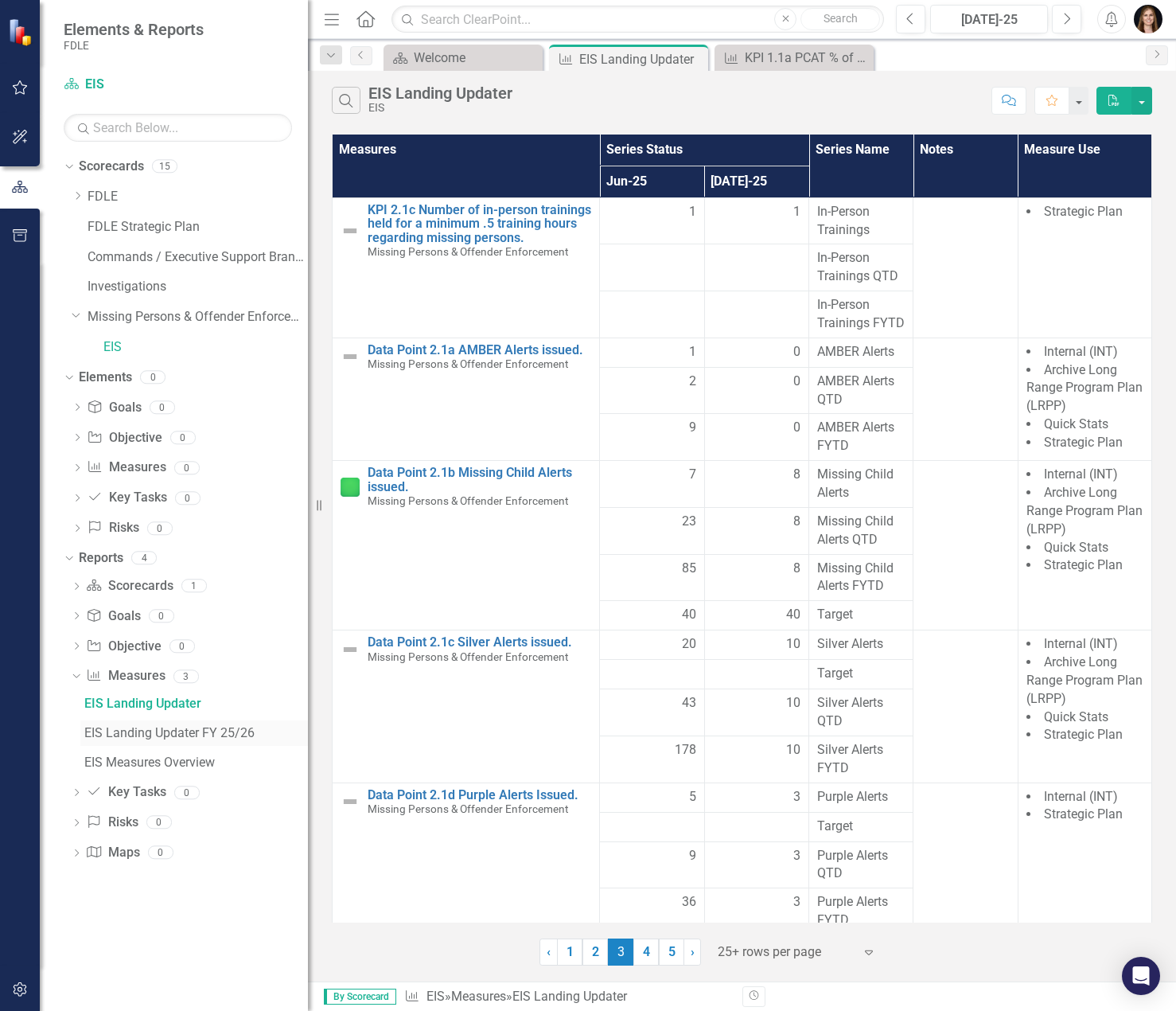
click at [248, 730] on div "EIS Landing Updater FY 25/26" at bounding box center [196, 733] width 223 height 14
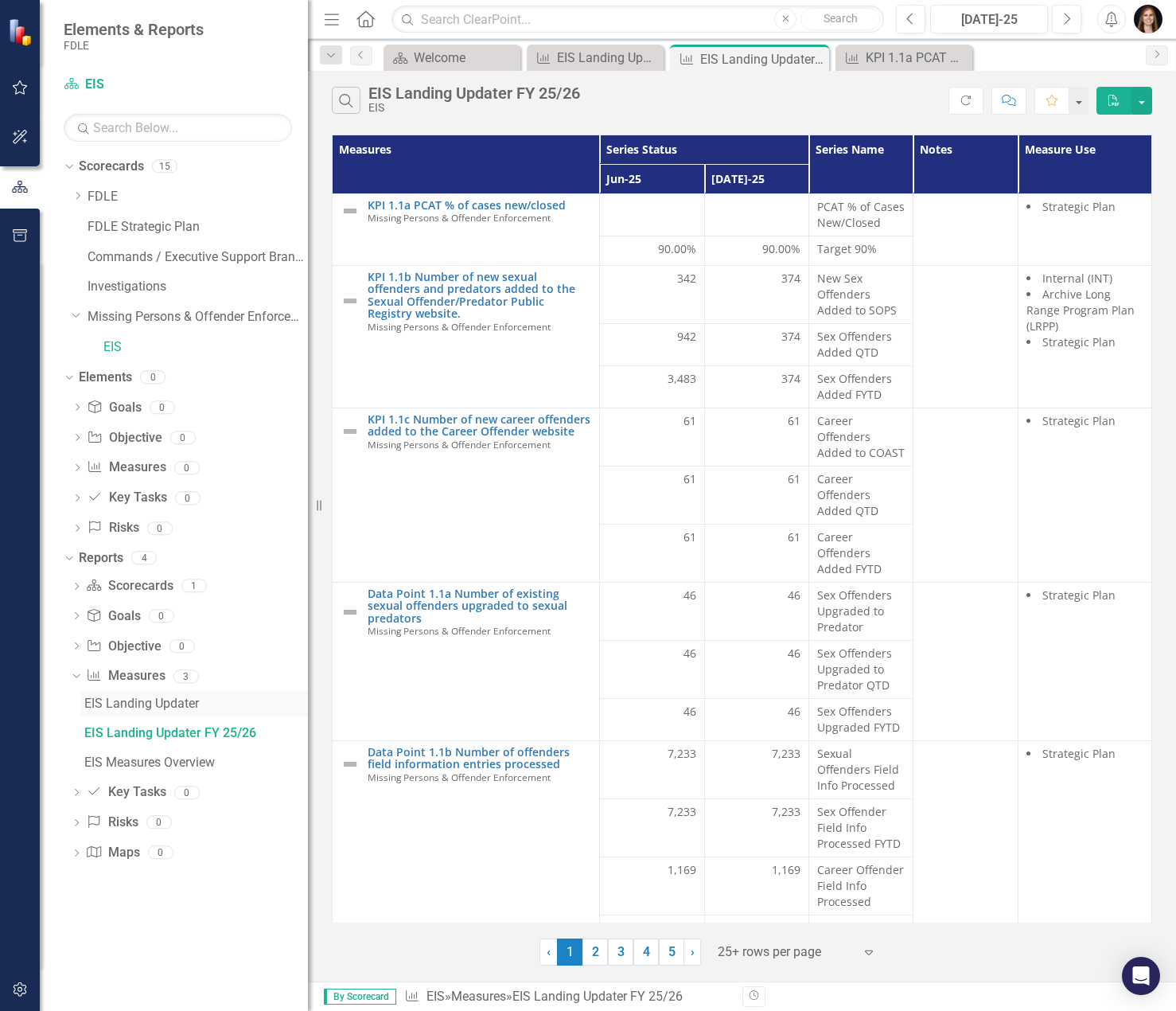
click at [134, 701] on div "EIS Landing Updater" at bounding box center [196, 703] width 223 height 14
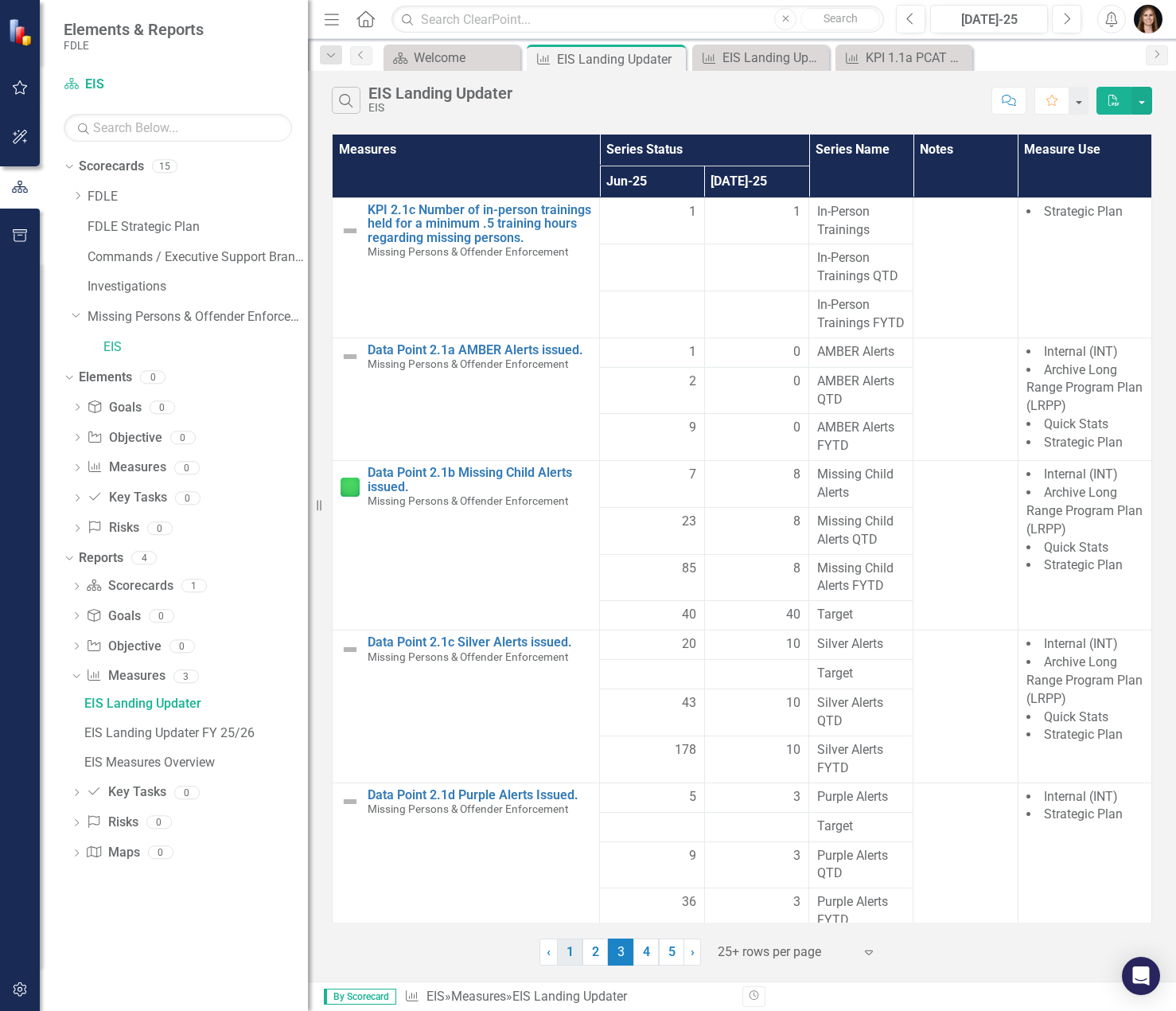
click at [575, 946] on link "1" at bounding box center [569, 952] width 26 height 27
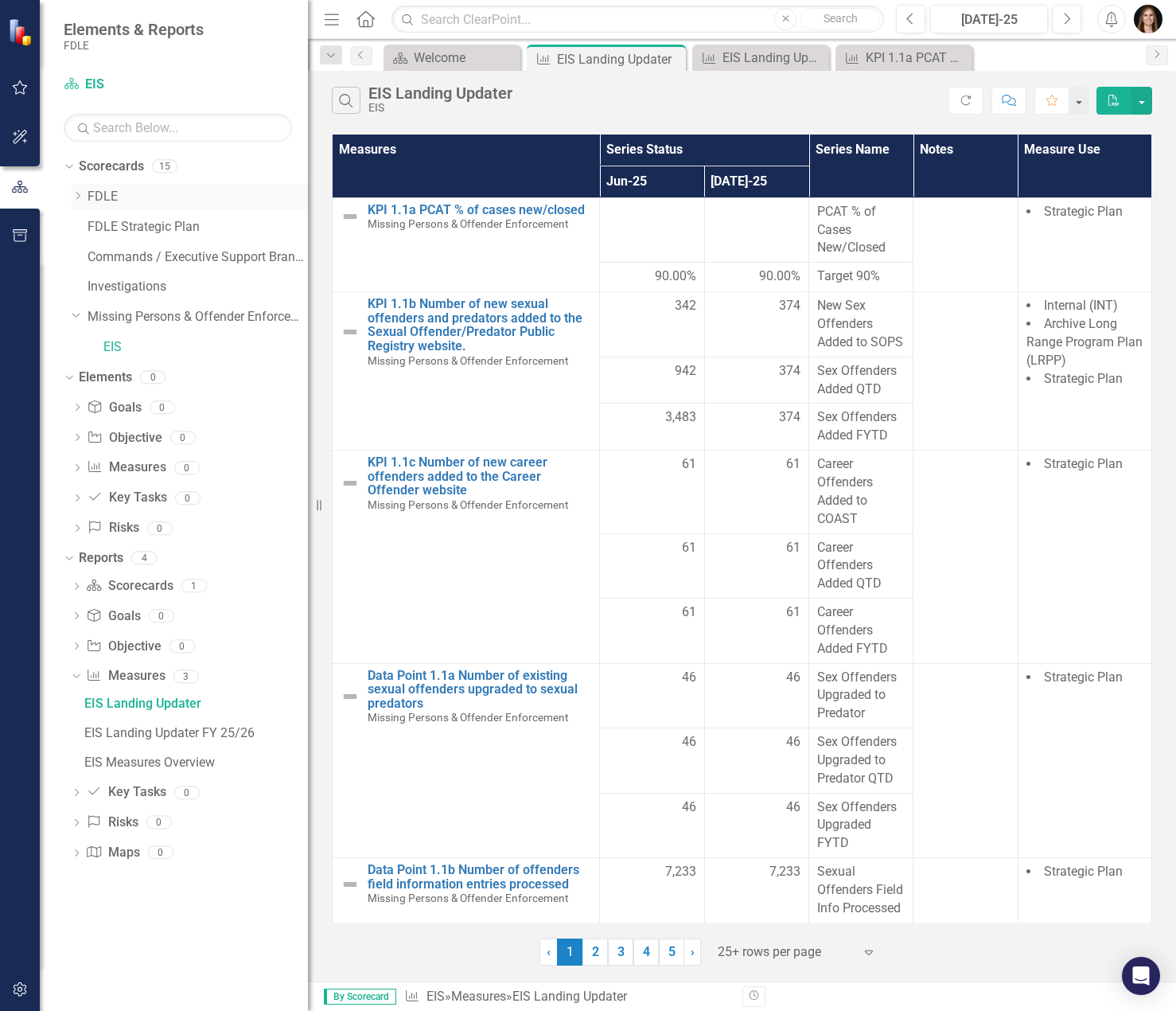
click at [78, 198] on icon at bounding box center [78, 196] width 4 height 8
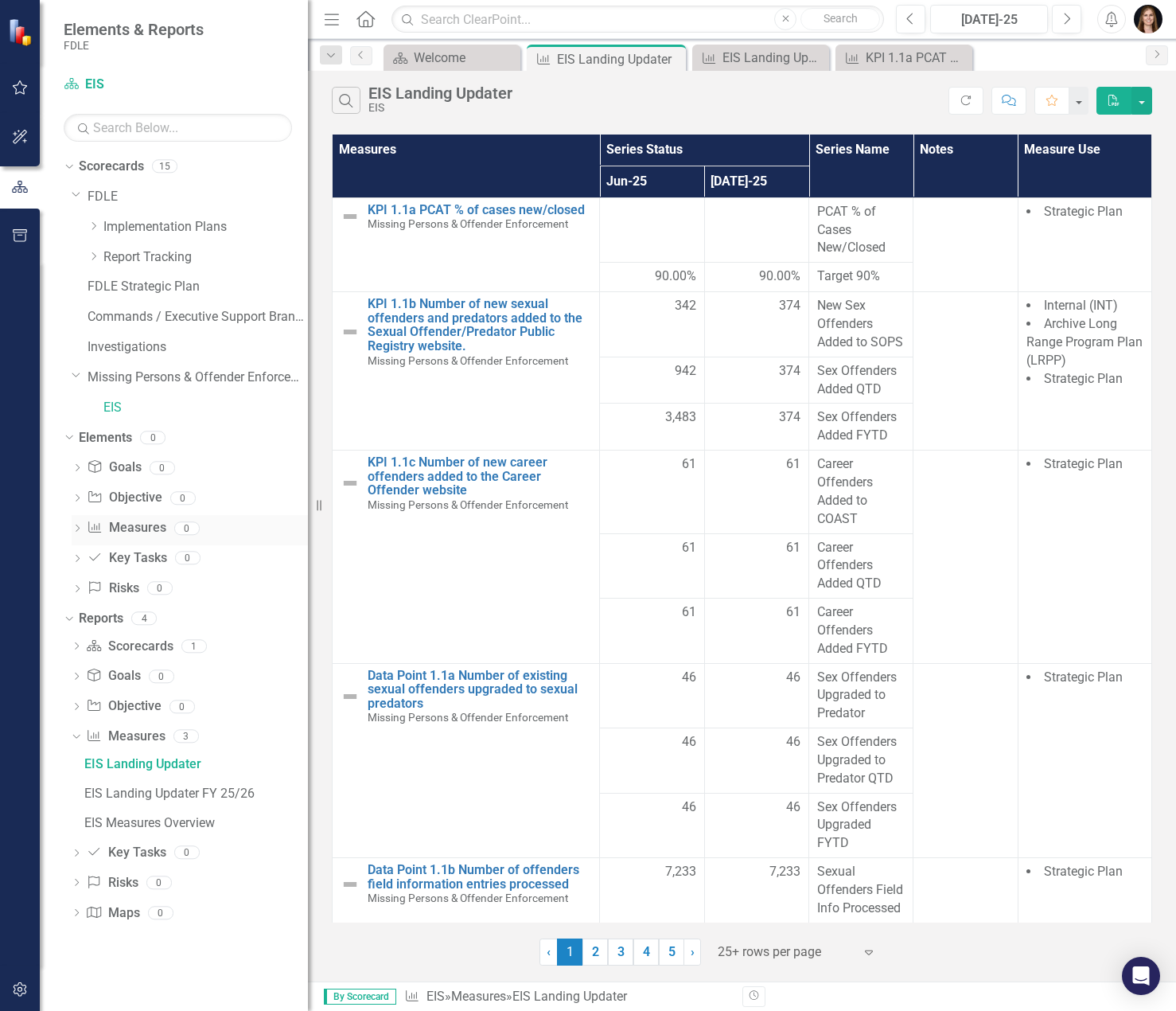
click at [71, 529] on icon "Dropdown" at bounding box center [76, 530] width 11 height 9
click at [75, 527] on icon "Dropdown" at bounding box center [75, 527] width 9 height 11
click at [75, 527] on icon "Dropdown" at bounding box center [76, 530] width 11 height 9
click at [111, 528] on link "Measure Measures" at bounding box center [126, 528] width 79 height 18
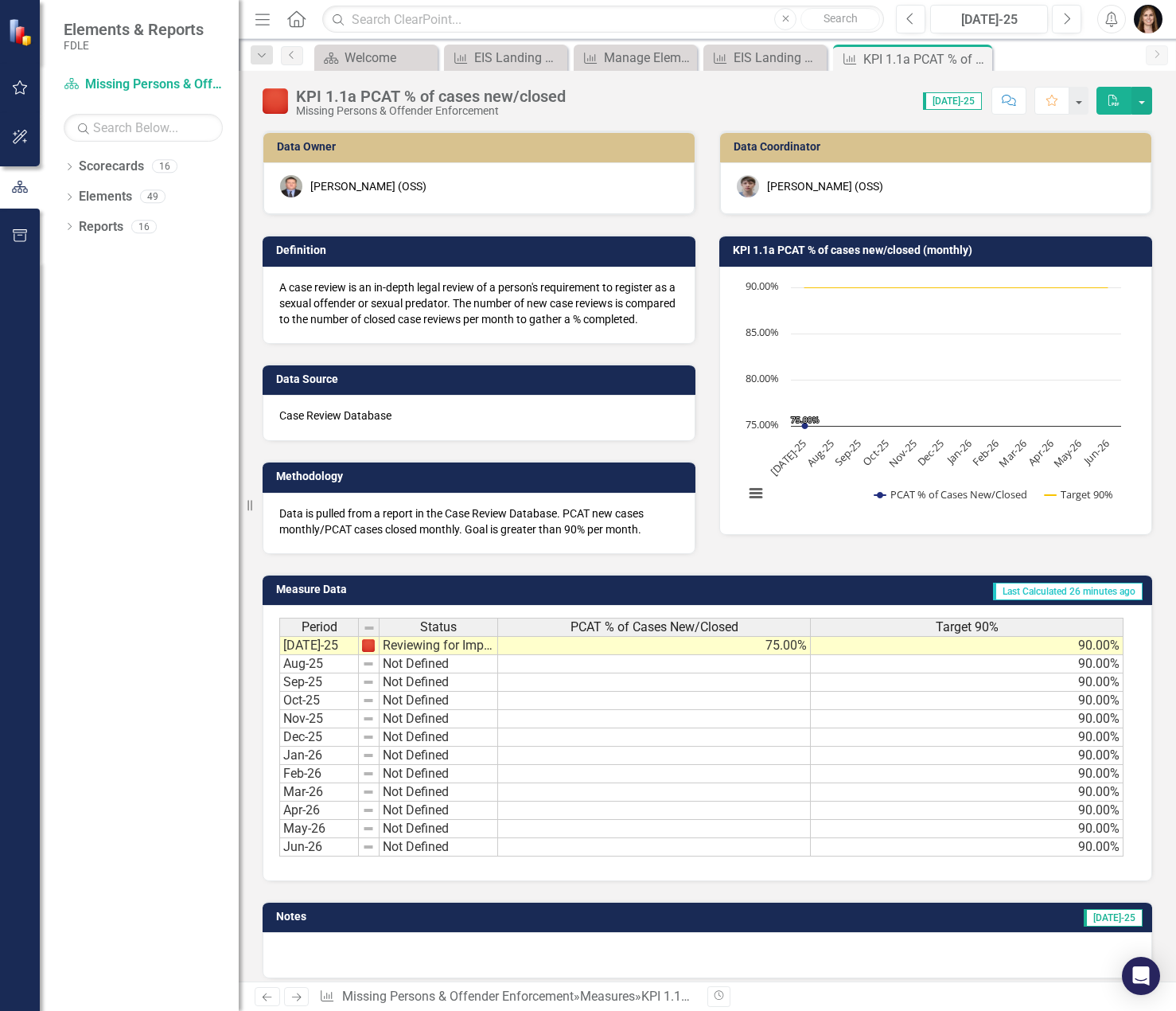
click at [472, 655] on td "Reviewing for Improvement" at bounding box center [438, 645] width 119 height 19
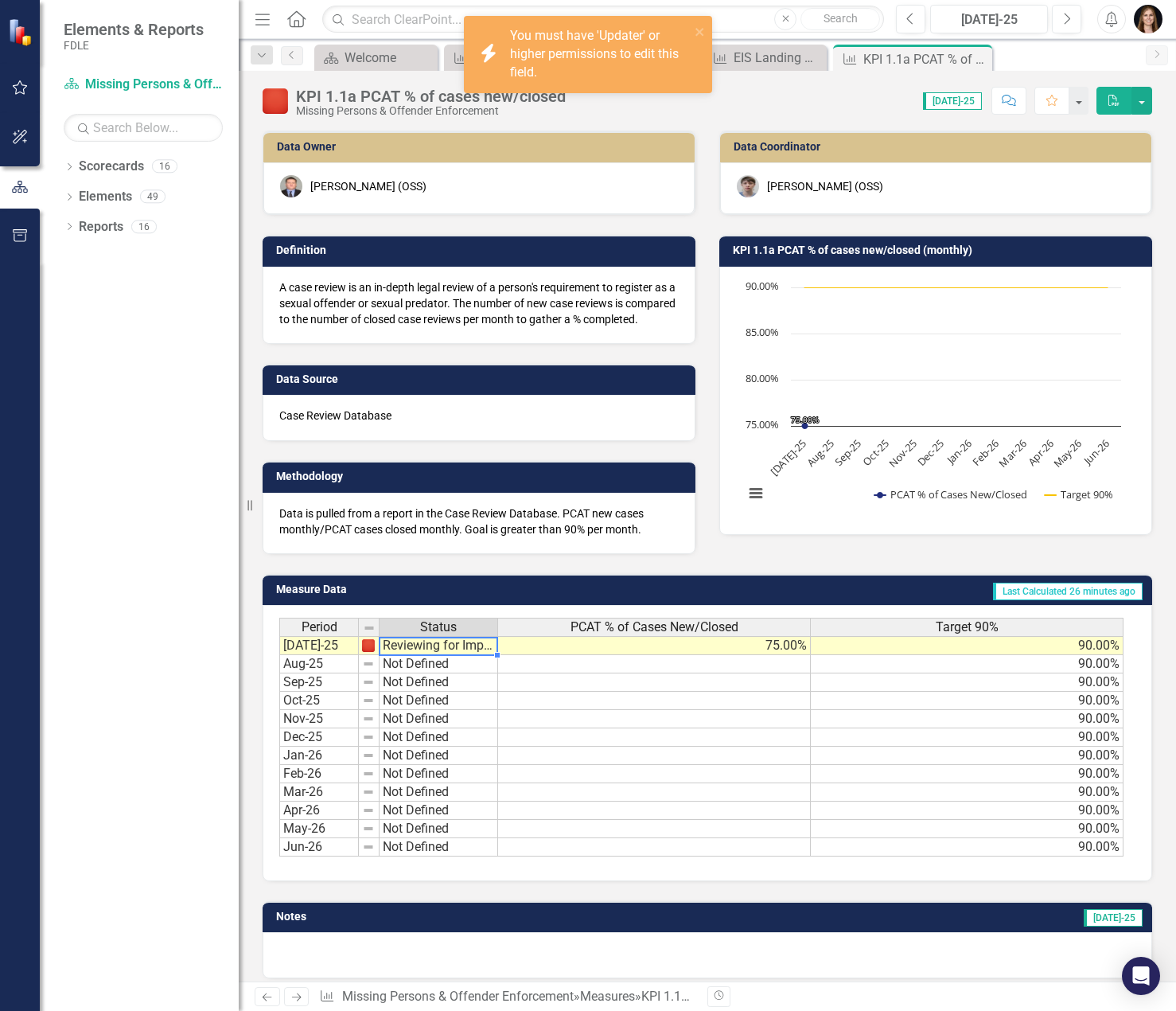
click at [472, 655] on td "Reviewing for Improvement" at bounding box center [438, 645] width 119 height 19
drag, startPoint x: 496, startPoint y: 647, endPoint x: 593, endPoint y: 655, distance: 97.3
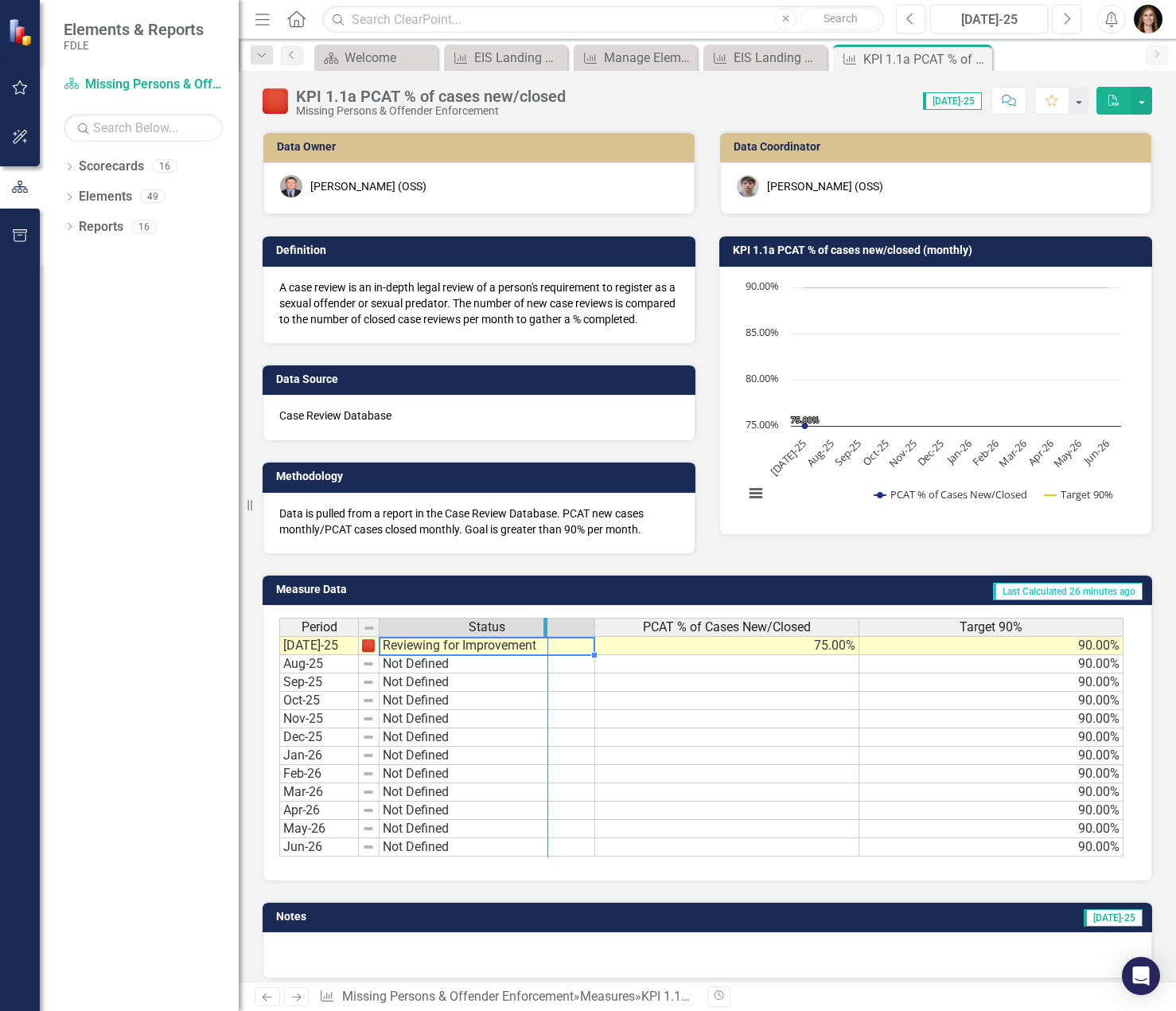
drag, startPoint x: 593, startPoint y: 644, endPoint x: 548, endPoint y: 647, distance: 45.1
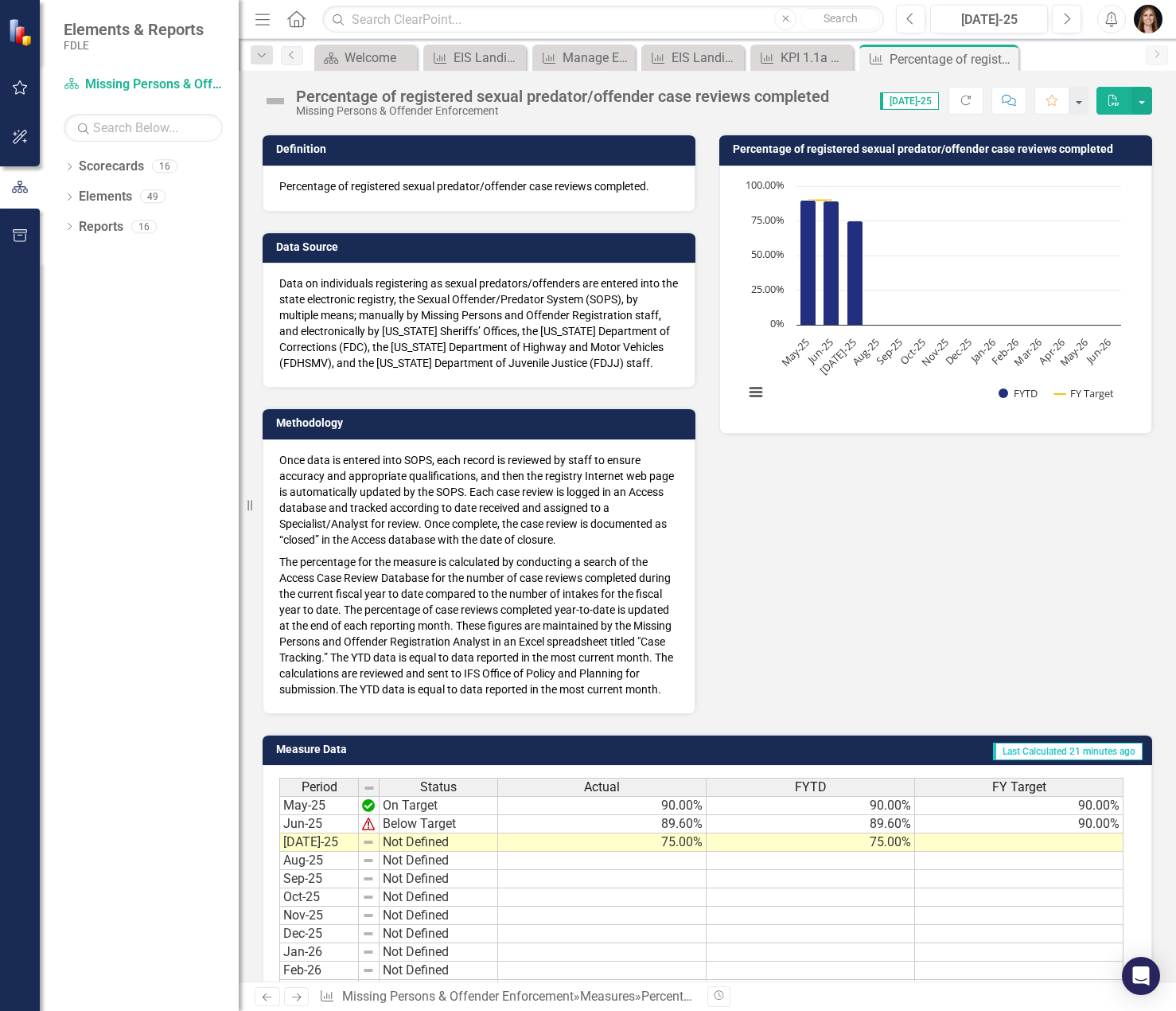
scroll to position [80, 0]
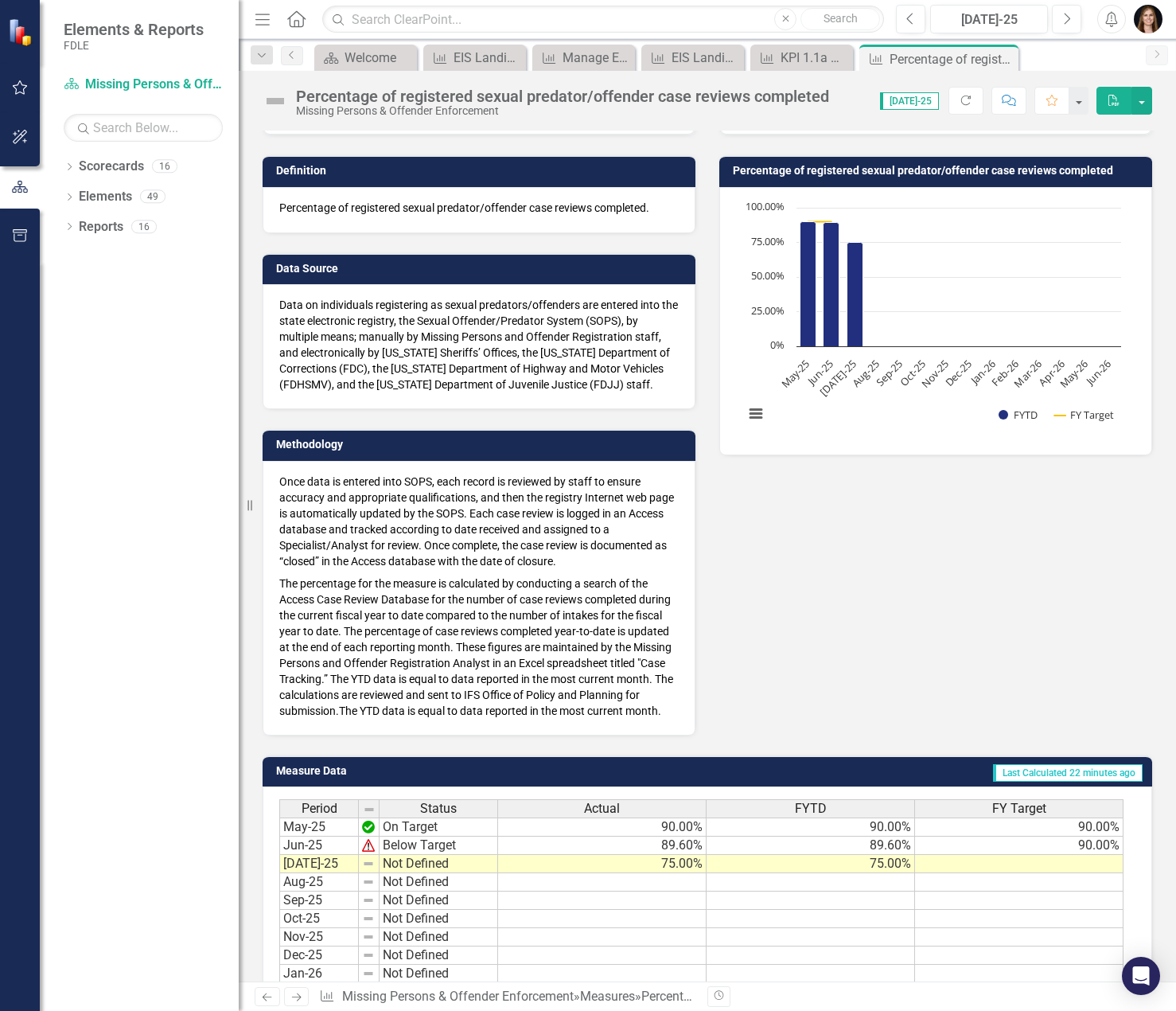
click at [902, 100] on span "[DATE]-25" at bounding box center [910, 100] width 59 height 17
click at [903, 20] on button "Previous" at bounding box center [910, 19] width 29 height 29
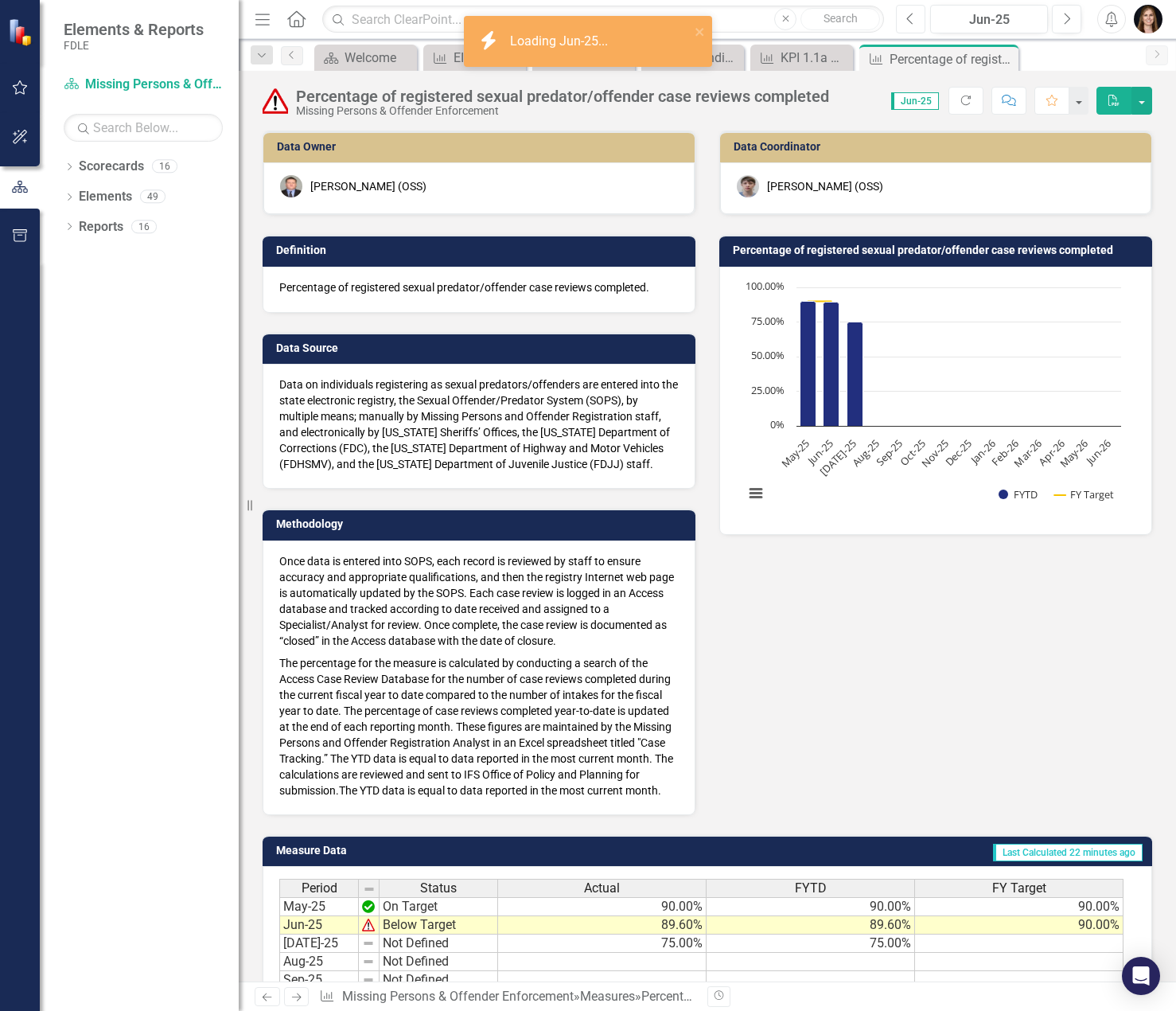
click at [903, 19] on button "Previous" at bounding box center [910, 19] width 29 height 29
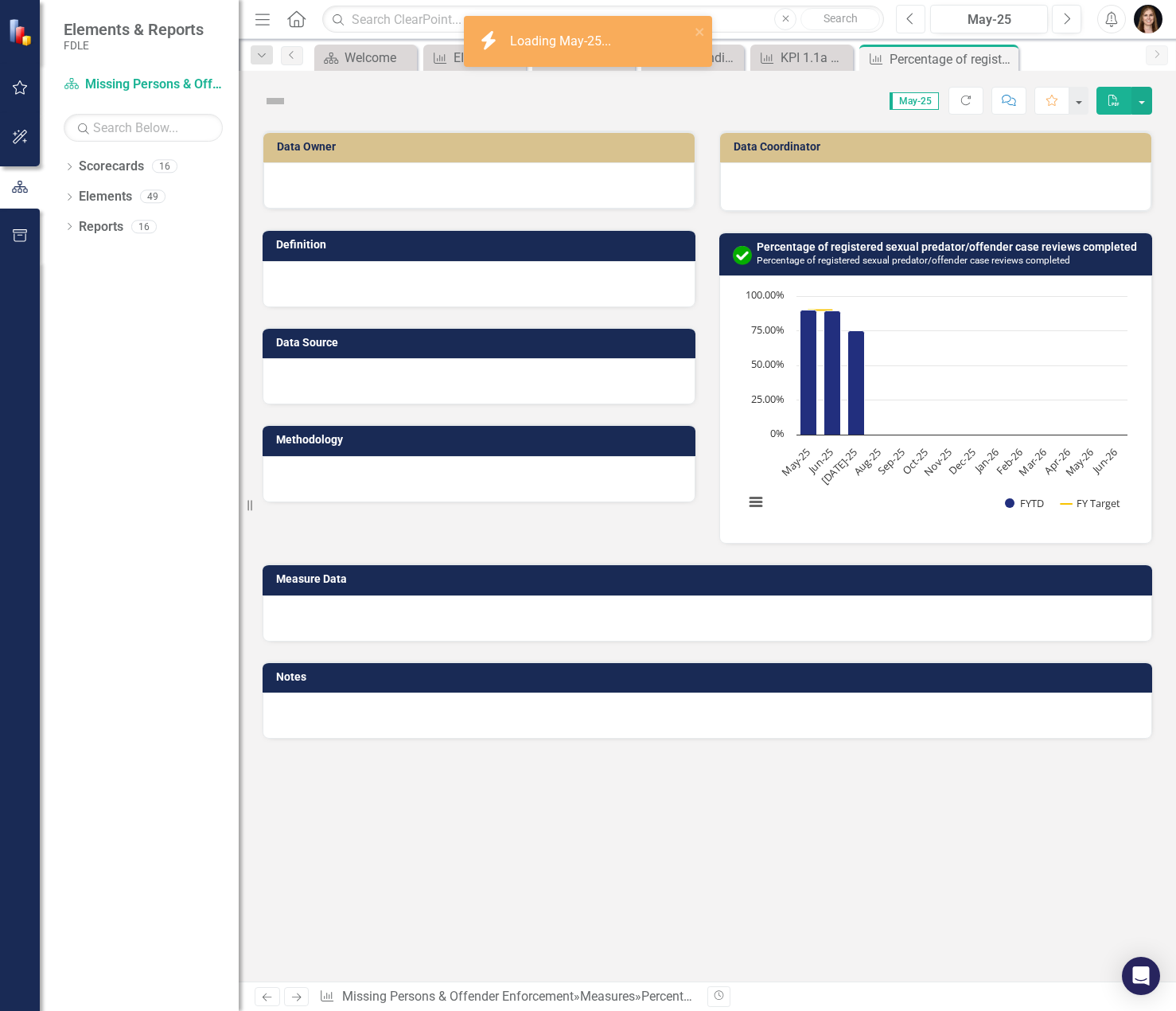
click at [903, 19] on button "Previous" at bounding box center [910, 19] width 29 height 29
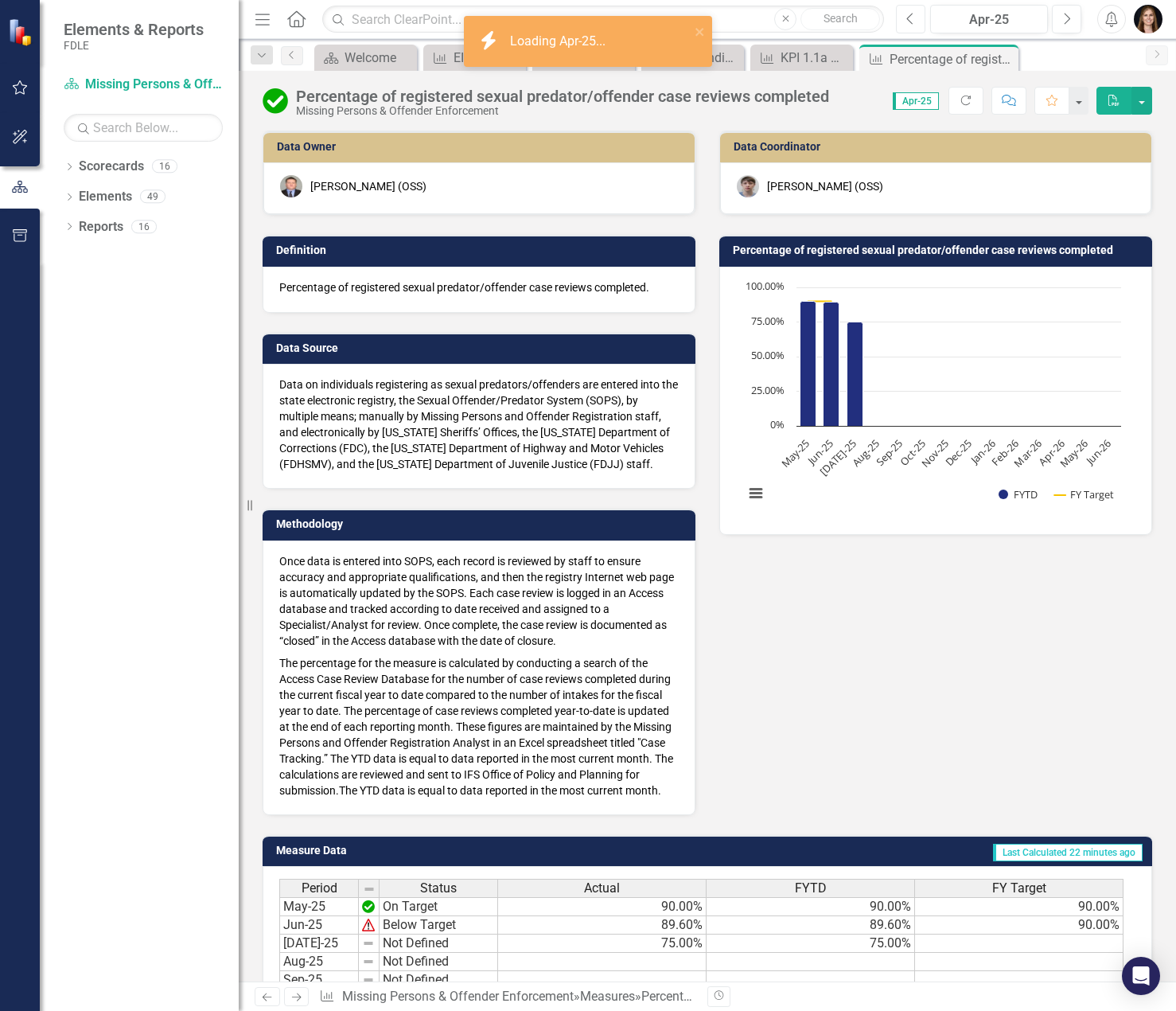
click at [903, 19] on button "Previous" at bounding box center [910, 19] width 29 height 29
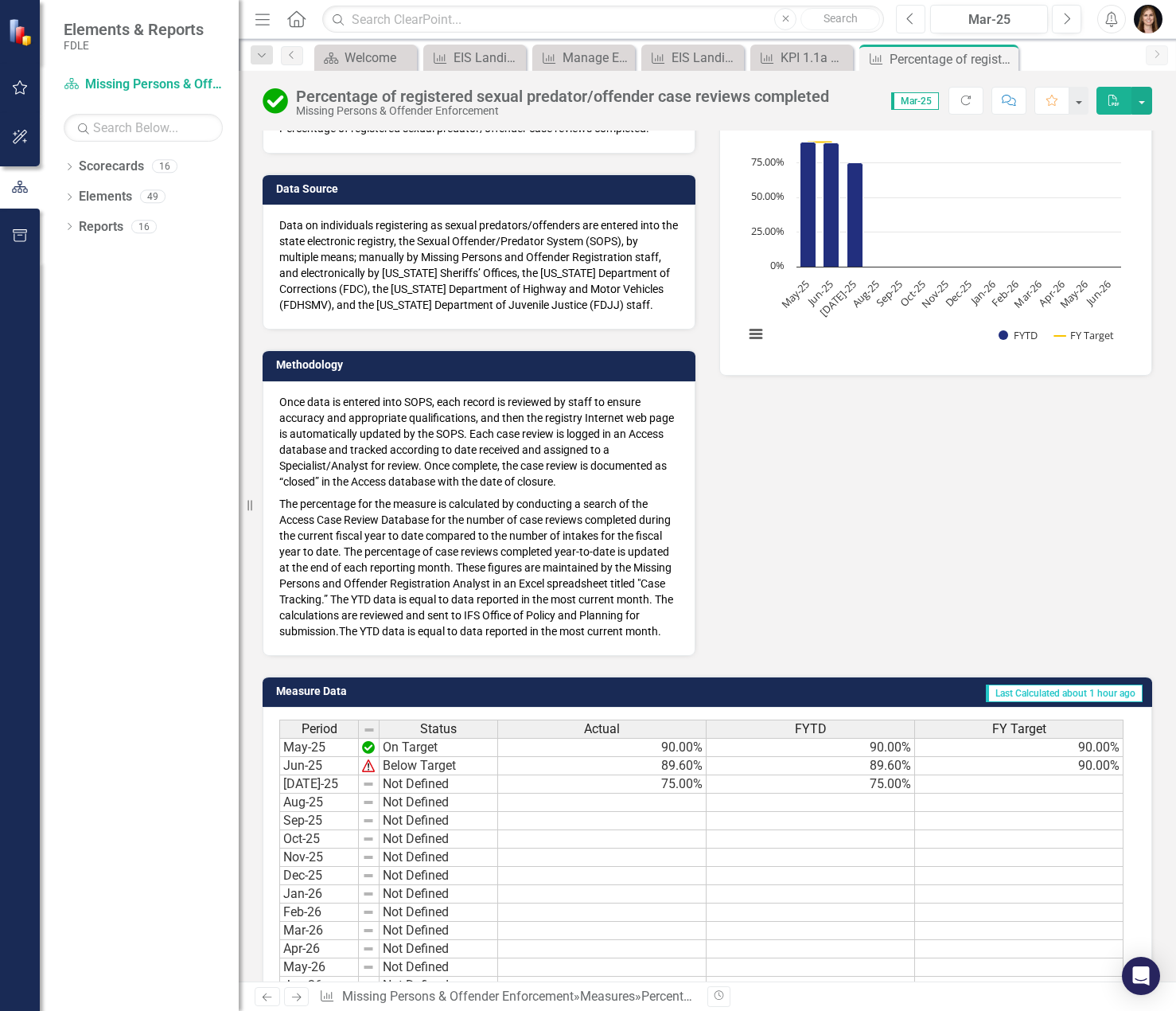
scroll to position [326, 0]
